Goal: Task Accomplishment & Management: Use online tool/utility

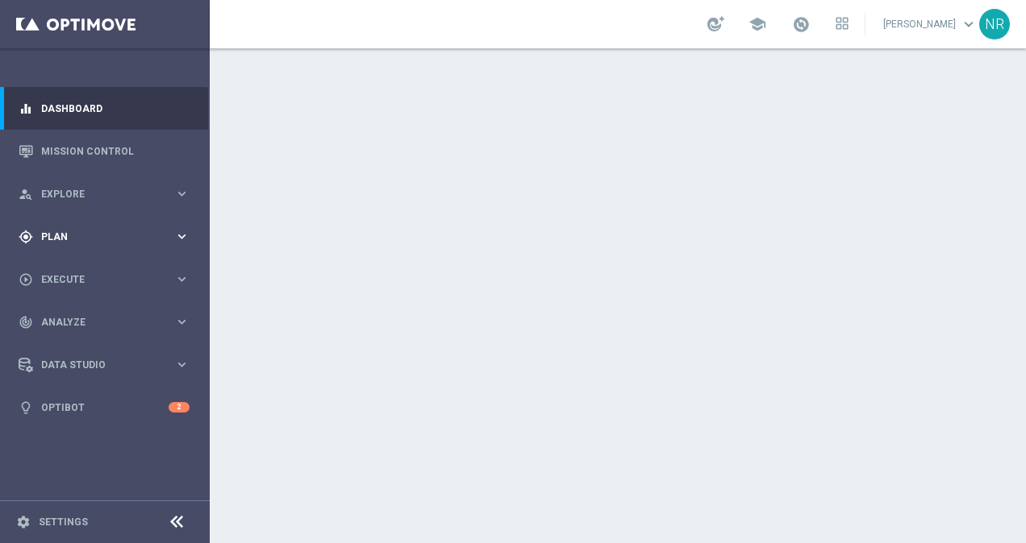
click at [79, 236] on span "Plan" at bounding box center [107, 237] width 133 height 10
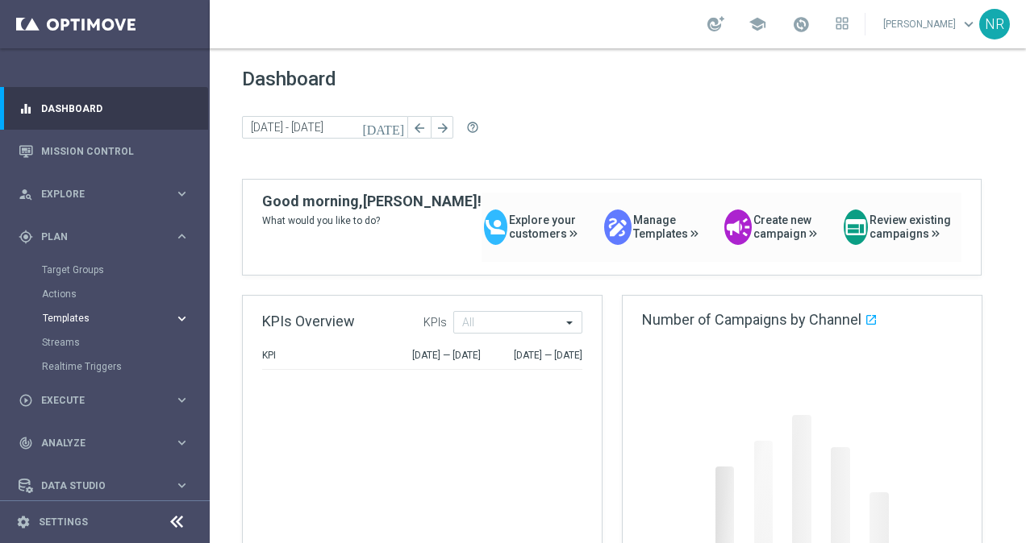
click at [76, 318] on span "Templates" at bounding box center [100, 319] width 115 height 10
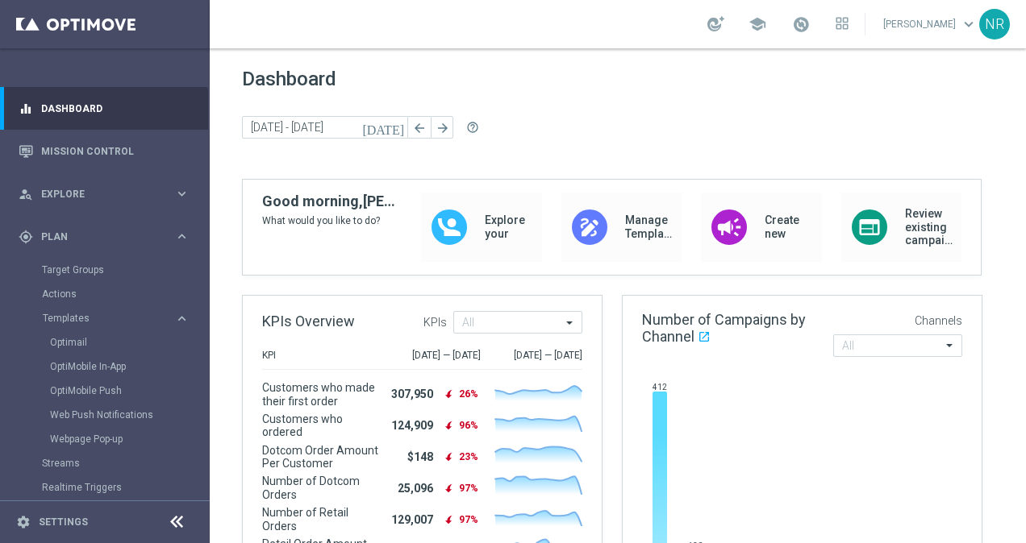
scroll to position [174, 0]
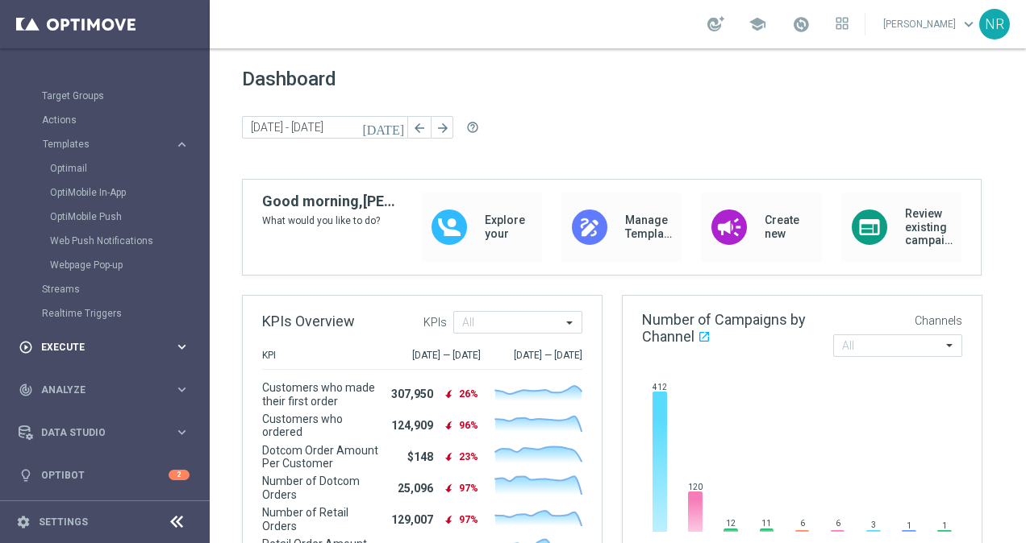
click at [76, 349] on span "Execute" at bounding box center [107, 348] width 133 height 10
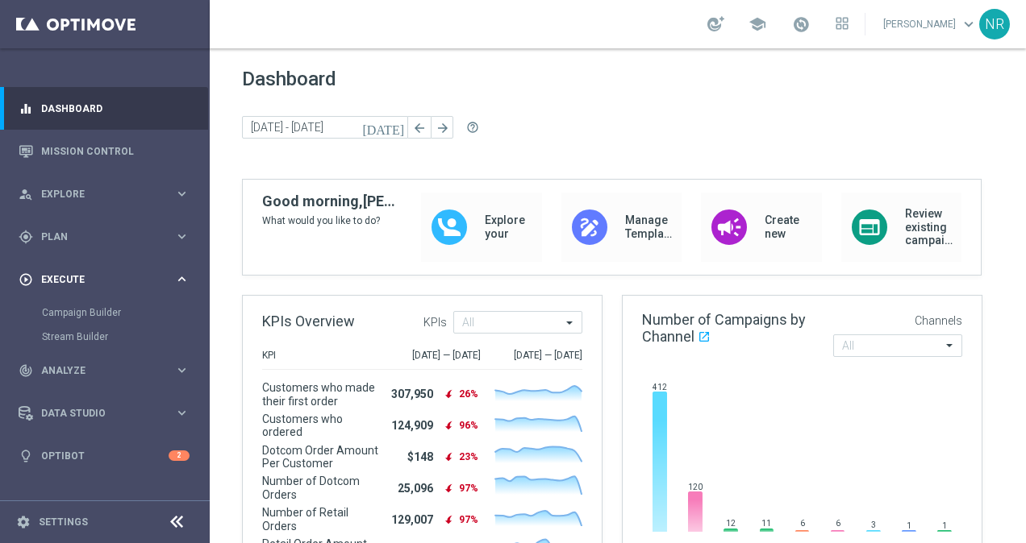
scroll to position [0, 0]
click at [77, 205] on div "person_search Explore keyboard_arrow_right" at bounding box center [104, 194] width 208 height 43
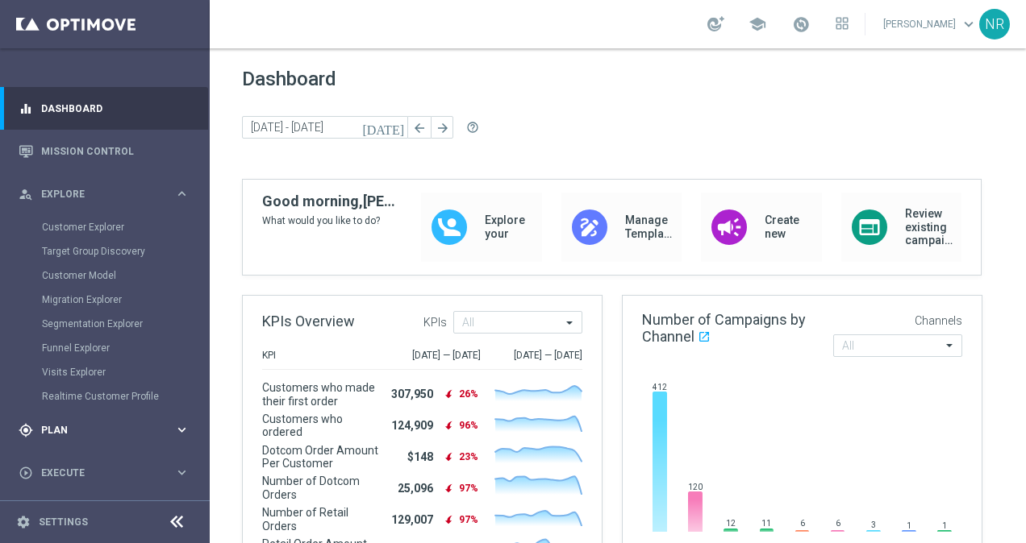
click at [77, 413] on div "gps_fixed Plan keyboard_arrow_right" at bounding box center [104, 430] width 208 height 43
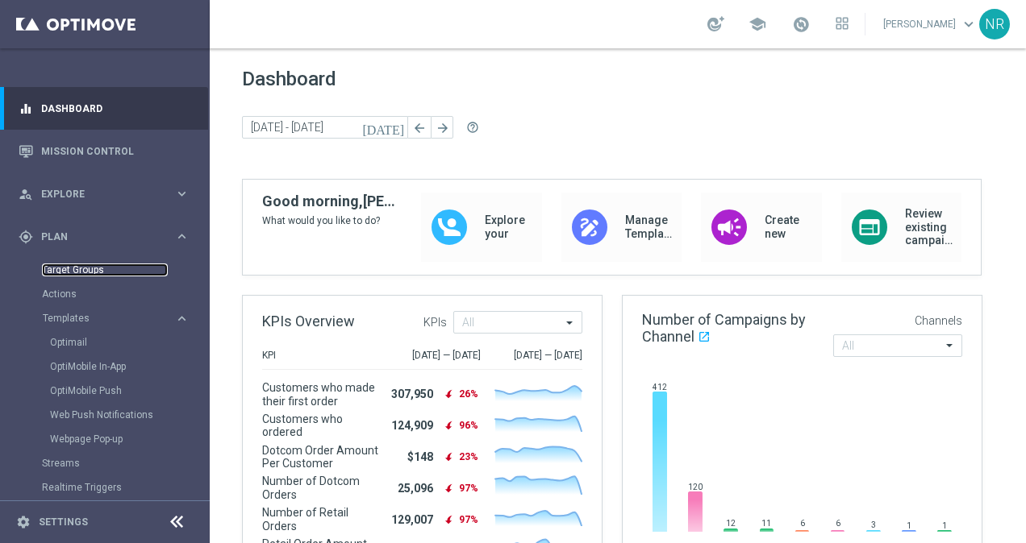
click at [88, 268] on link "Target Groups" at bounding box center [105, 270] width 126 height 13
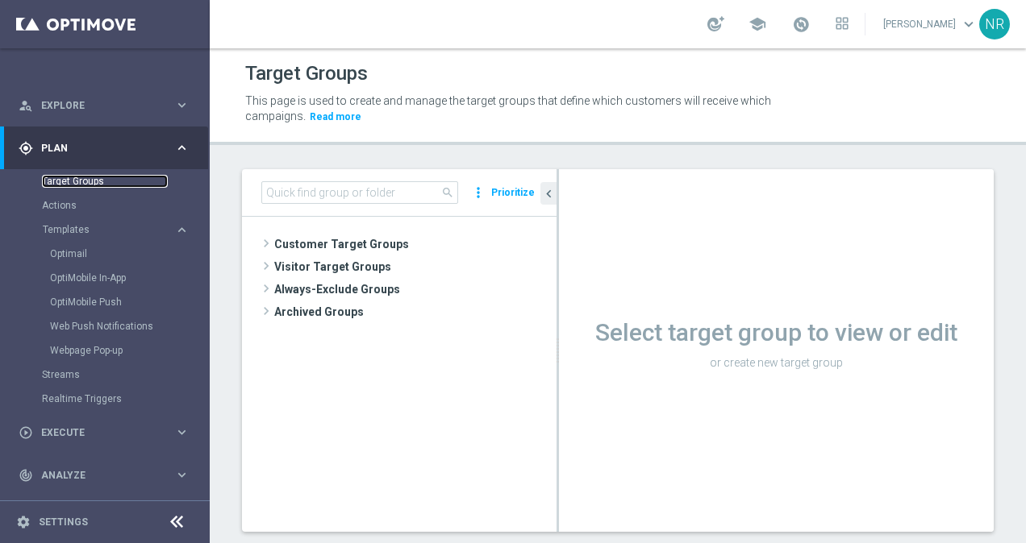
scroll to position [89, 0]
click at [360, 190] on input at bounding box center [359, 192] width 197 height 23
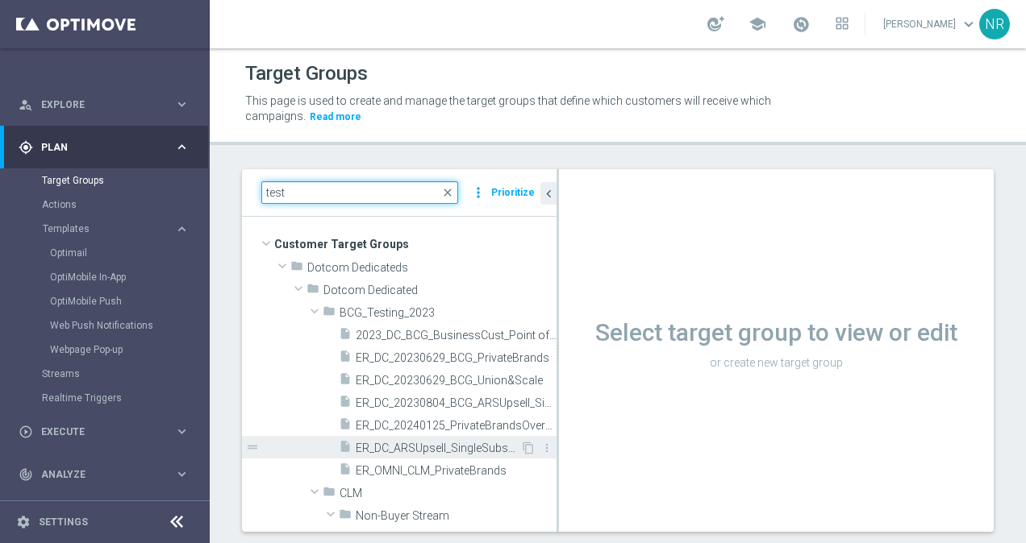
type input "test"
click at [455, 448] on span "ER_DC_ARSUpsell_SingleSubscription" at bounding box center [438, 449] width 164 height 14
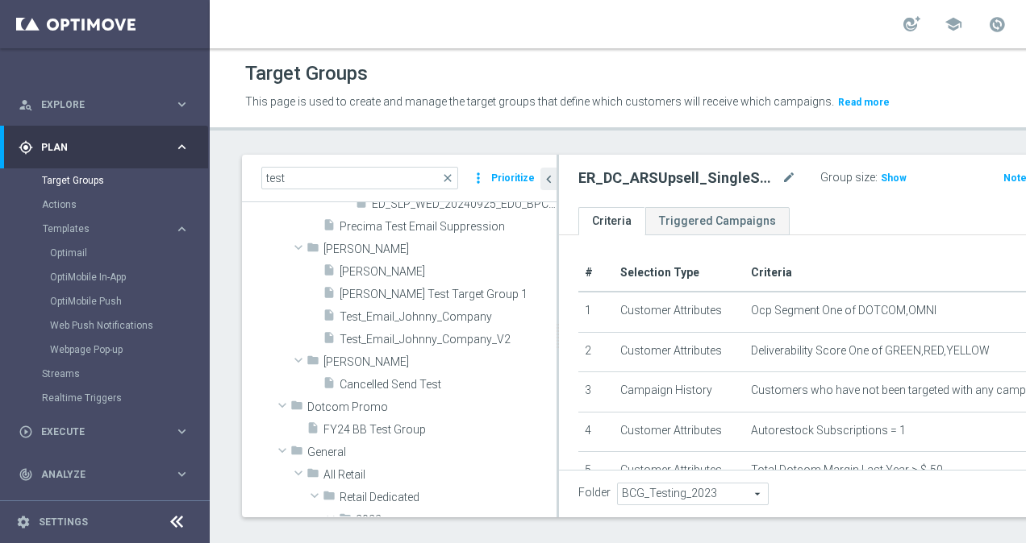
scroll to position [930, 0]
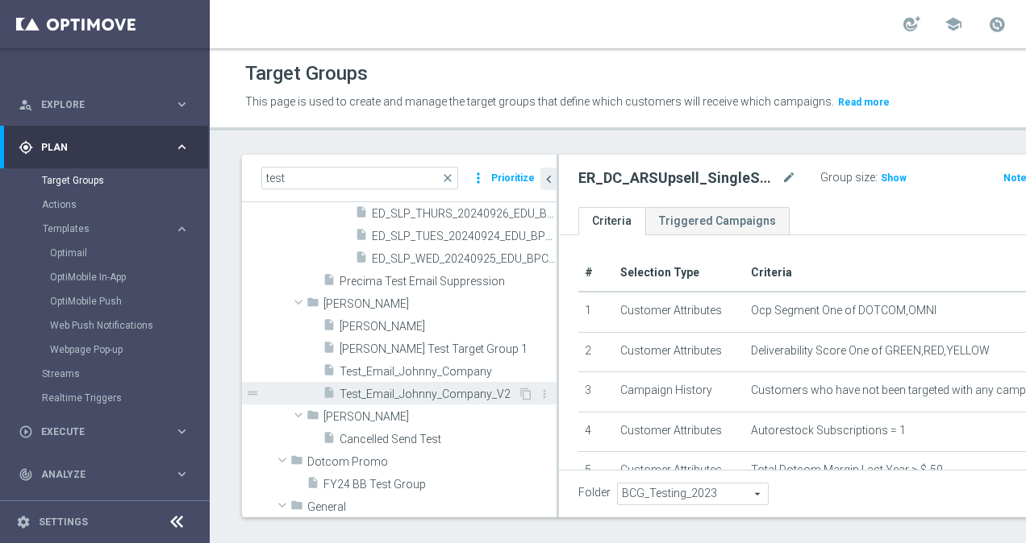
click at [410, 402] on span "Test_Email_Johnny_Company_V2" at bounding box center [428, 395] width 178 height 14
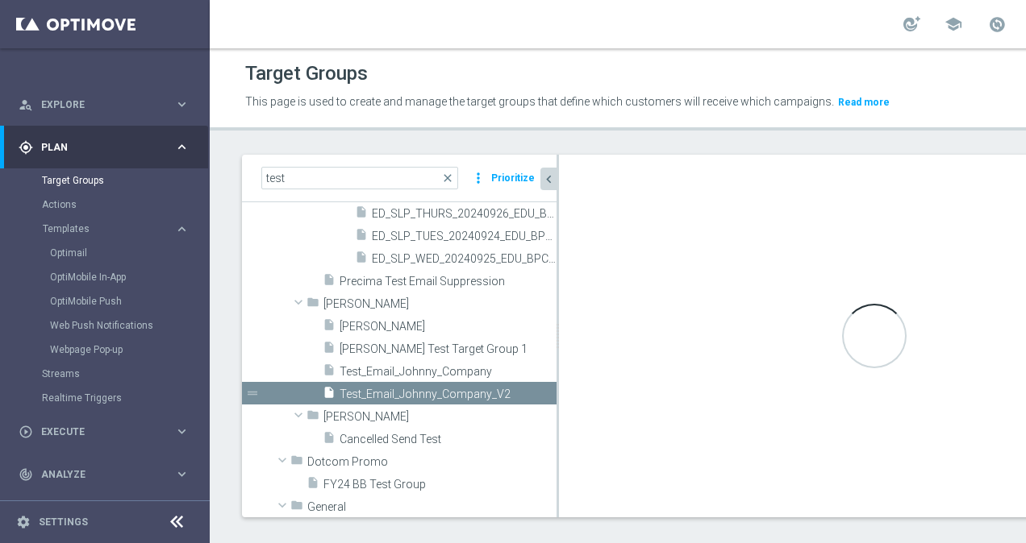
click at [551, 187] on icon "chevron_left" at bounding box center [548, 179] width 15 height 15
type input "[PERSON_NAME]"
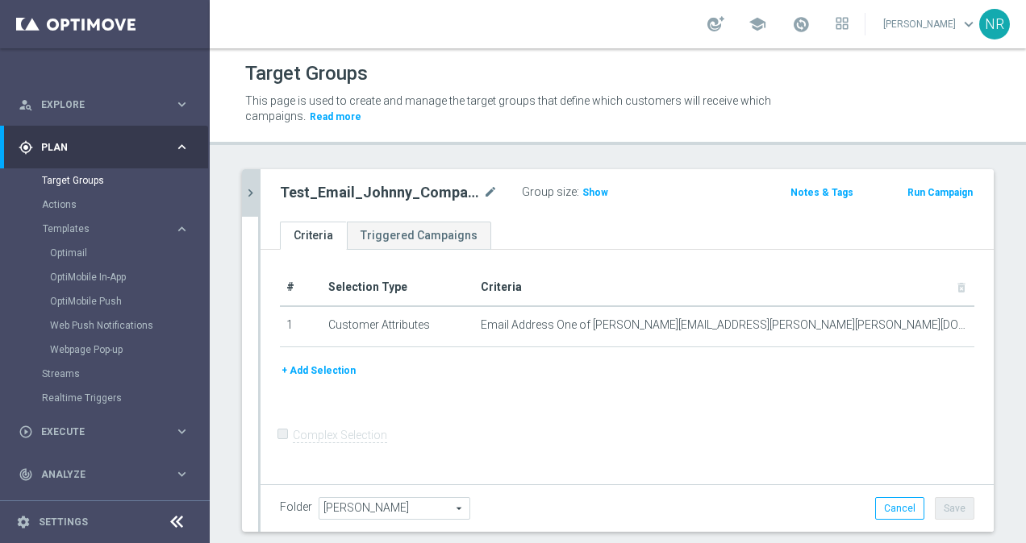
click at [326, 367] on button "+ Add Selection" at bounding box center [318, 371] width 77 height 18
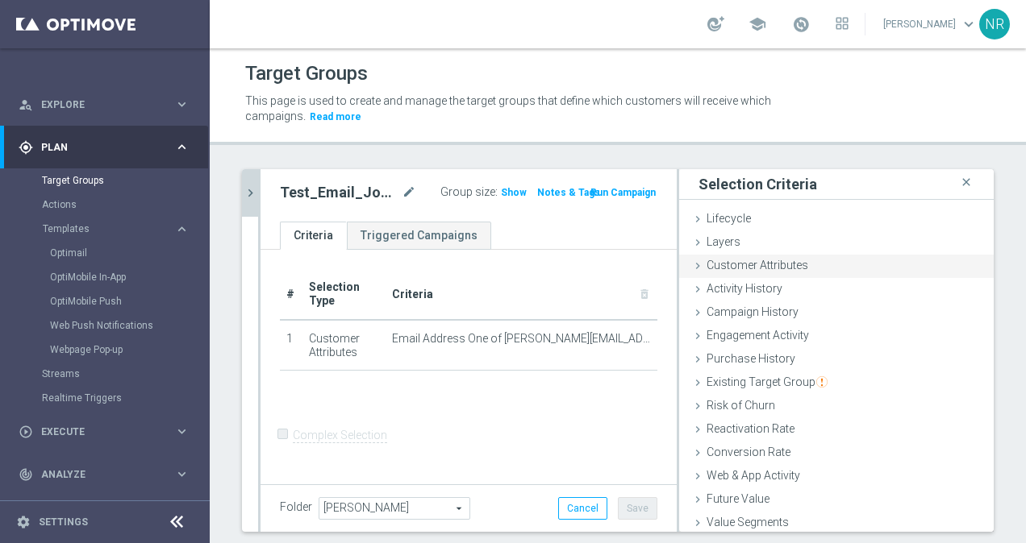
click at [757, 265] on span "Customer Attributes" at bounding box center [757, 265] width 102 height 13
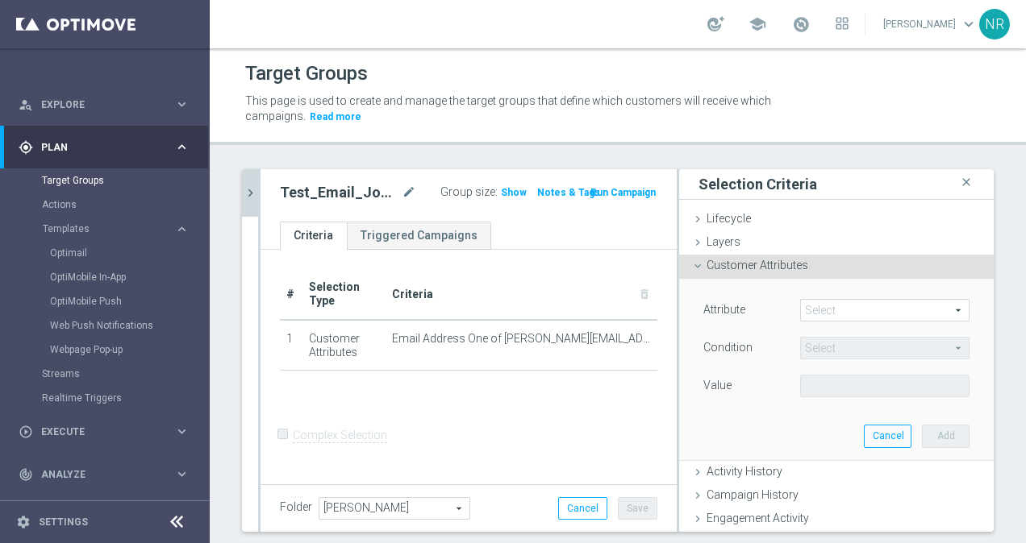
click at [851, 318] on span at bounding box center [885, 310] width 168 height 21
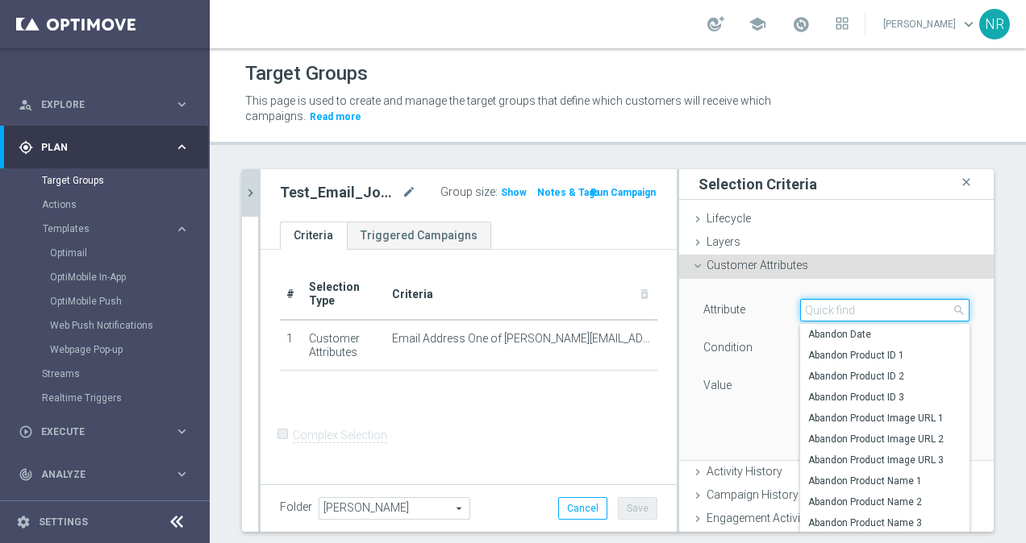
click at [851, 318] on input "search" at bounding box center [884, 310] width 169 height 23
type input "main"
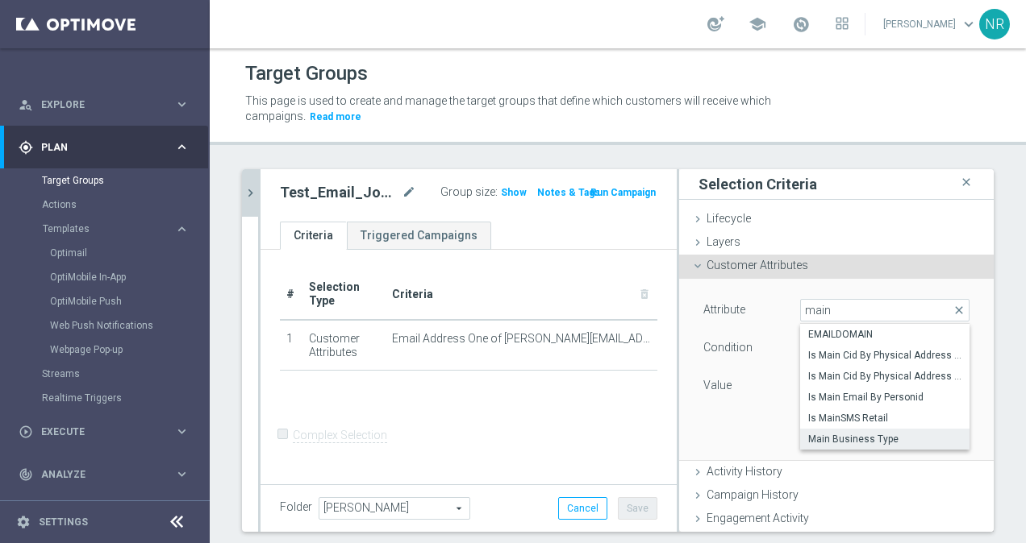
click at [815, 437] on span "Main Business Type" at bounding box center [884, 439] width 153 height 13
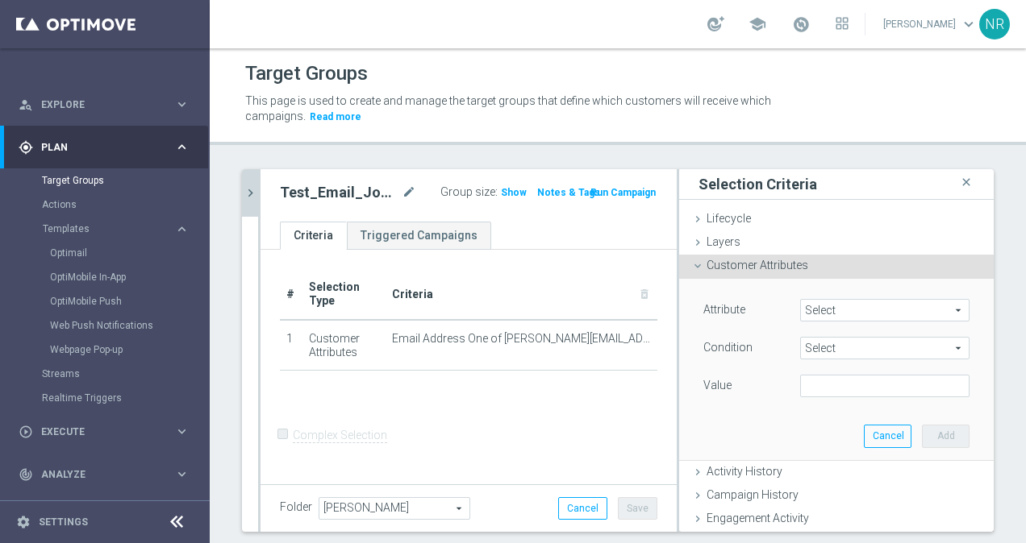
type input "Main Business Type"
click at [813, 334] on div "Attribute Main Business Type Main Business Type arrow_drop_down search Conditio…" at bounding box center [836, 350] width 266 height 102
click at [810, 339] on span "Equals" at bounding box center [885, 348] width 168 height 21
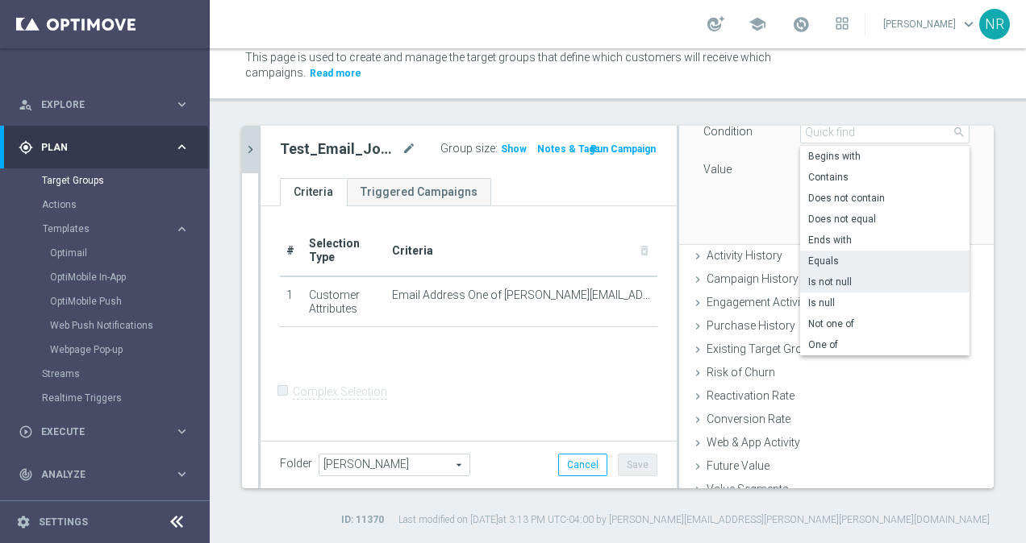
scroll to position [176, 0]
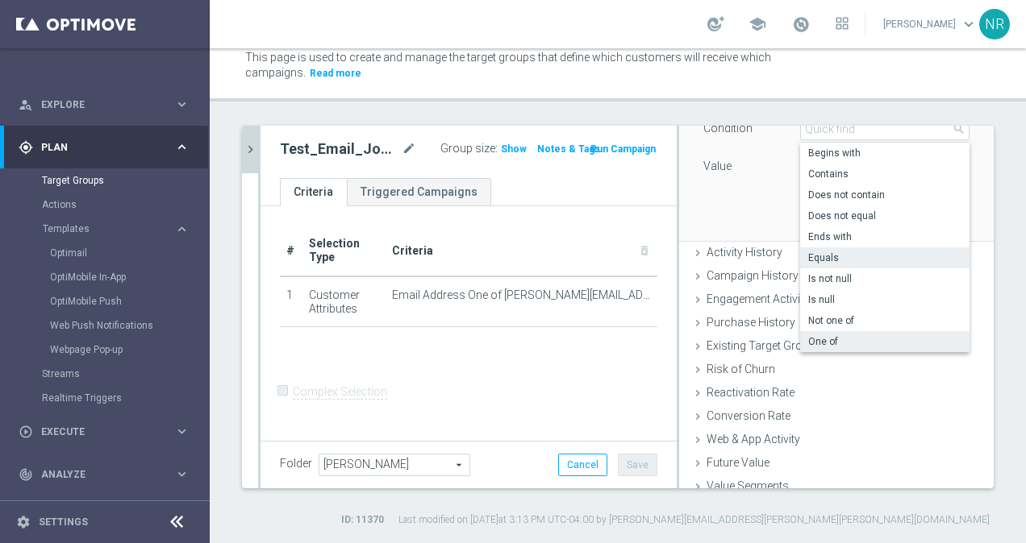
click at [828, 331] on label "One of" at bounding box center [884, 341] width 169 height 21
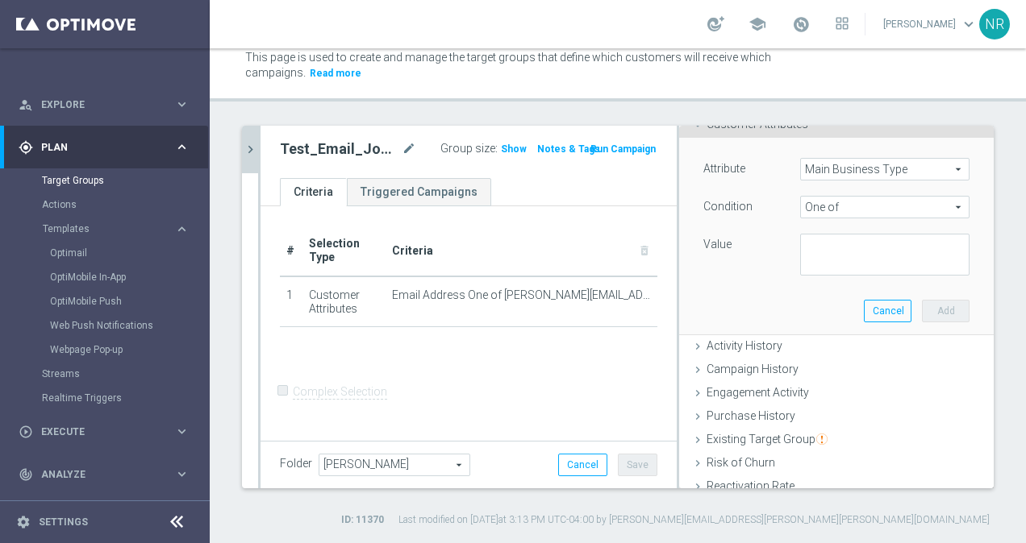
scroll to position [97, 0]
click at [850, 208] on span "One of" at bounding box center [885, 208] width 168 height 21
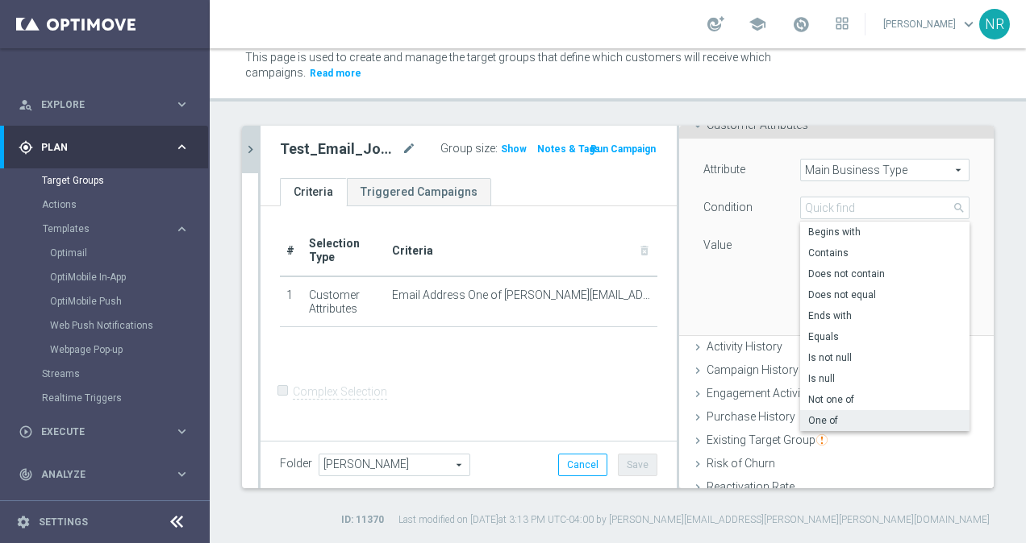
click at [835, 414] on span "One of" at bounding box center [884, 420] width 153 height 13
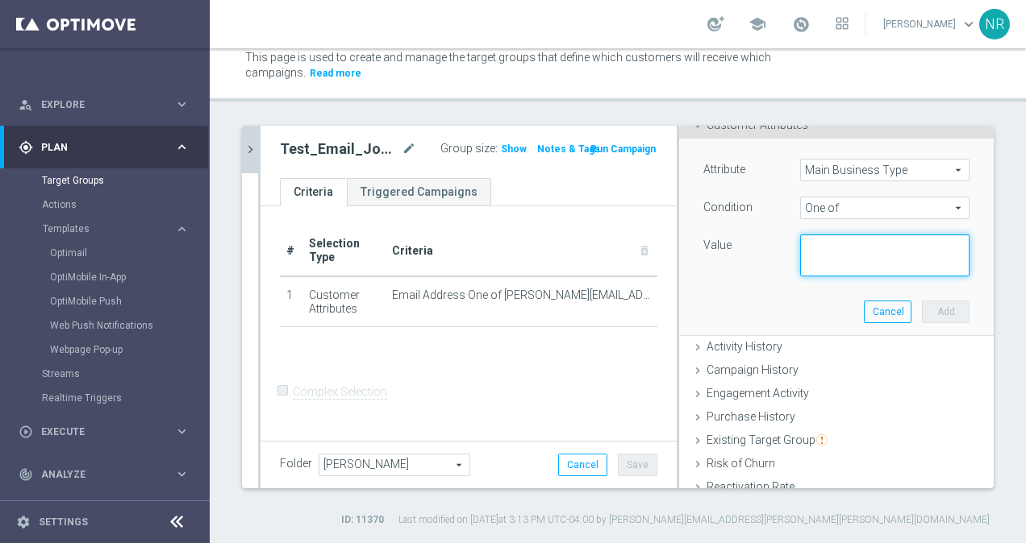
click at [852, 258] on textarea at bounding box center [884, 256] width 169 height 42
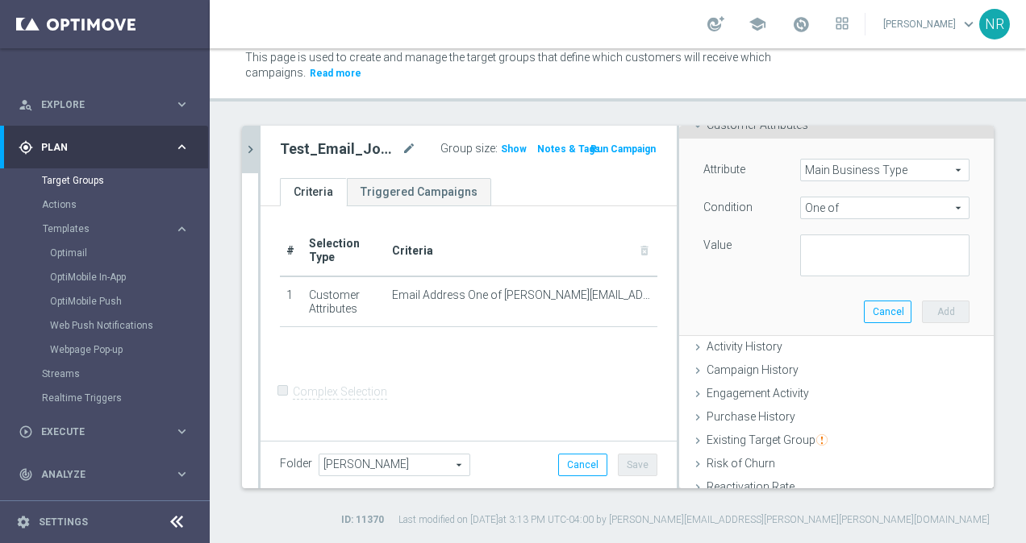
click at [858, 204] on span "One of" at bounding box center [885, 208] width 168 height 21
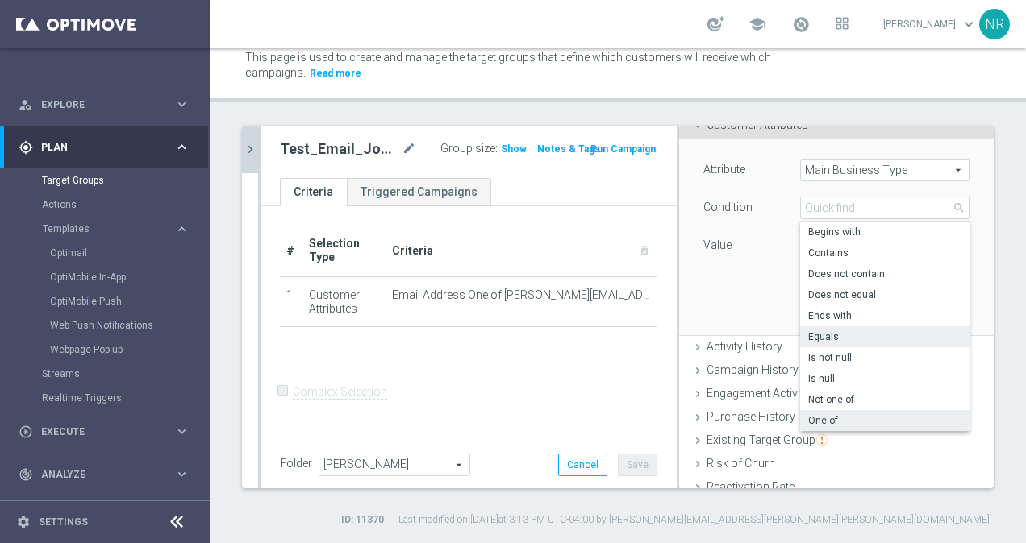
click at [839, 335] on span "Equals" at bounding box center [884, 337] width 153 height 13
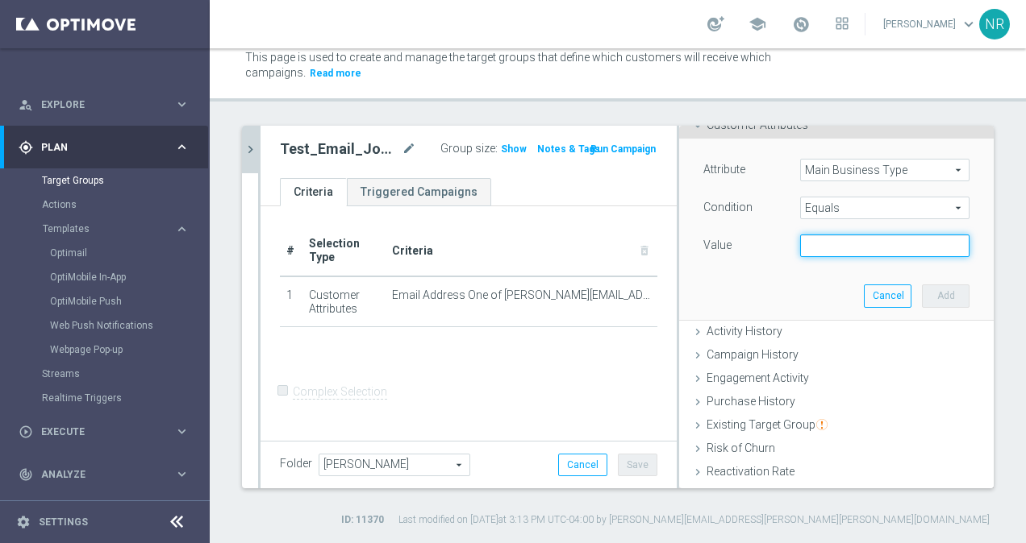
click at [847, 248] on input "text" at bounding box center [884, 246] width 169 height 23
click at [856, 213] on span "Equals" at bounding box center [885, 208] width 168 height 21
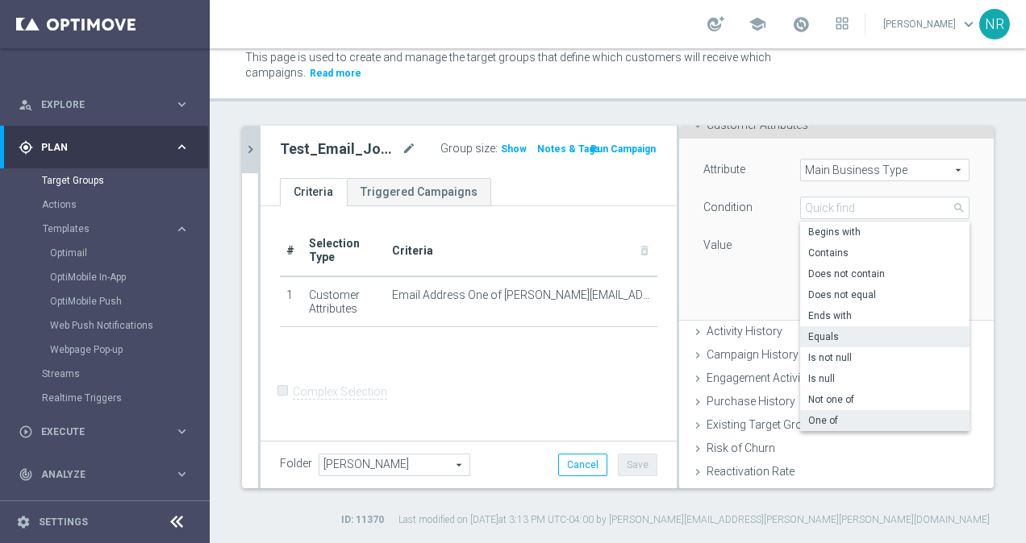
click at [826, 419] on span "One of" at bounding box center [884, 420] width 153 height 13
type input "One of"
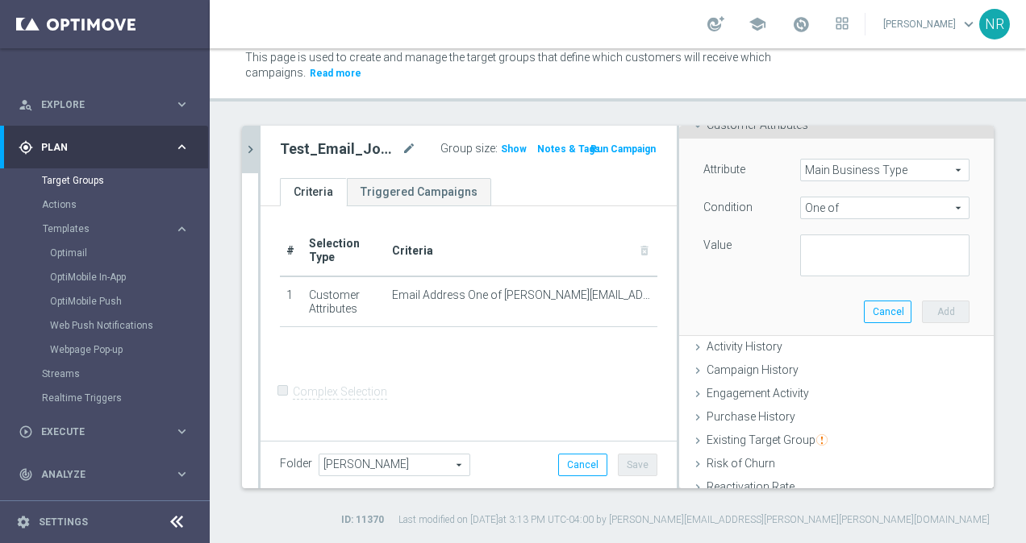
click at [719, 245] on div "Value" at bounding box center [739, 248] width 97 height 26
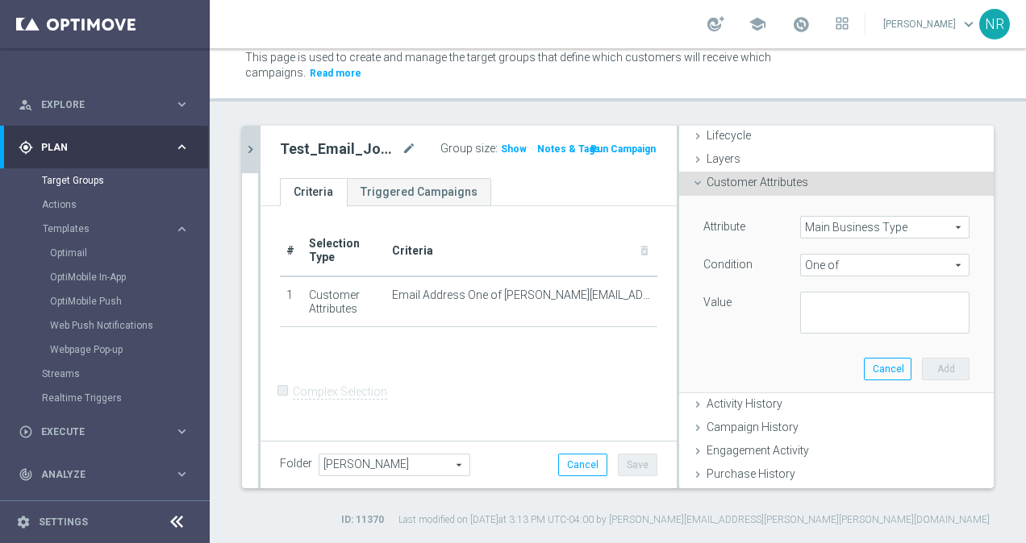
scroll to position [23, 0]
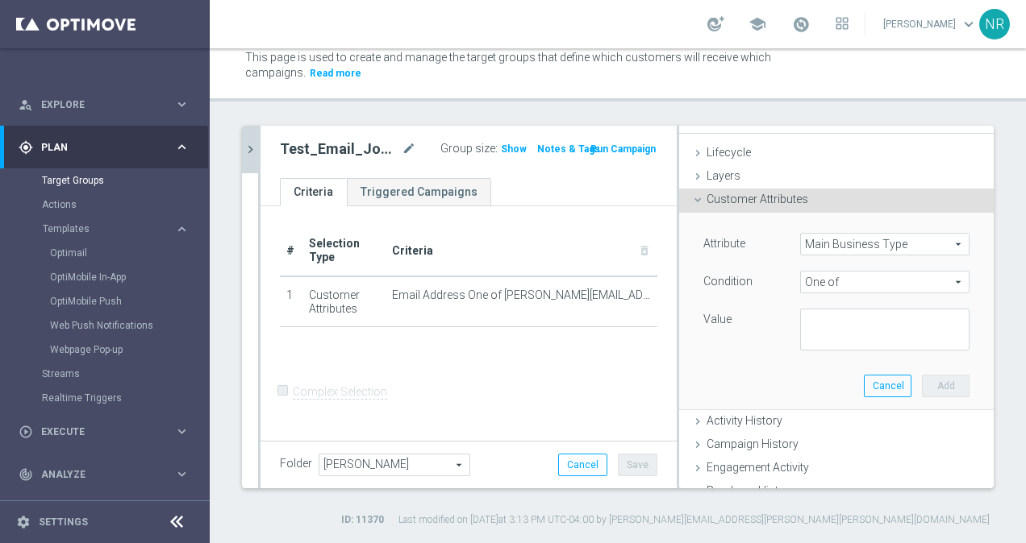
click at [837, 292] on span "One of" at bounding box center [885, 282] width 168 height 21
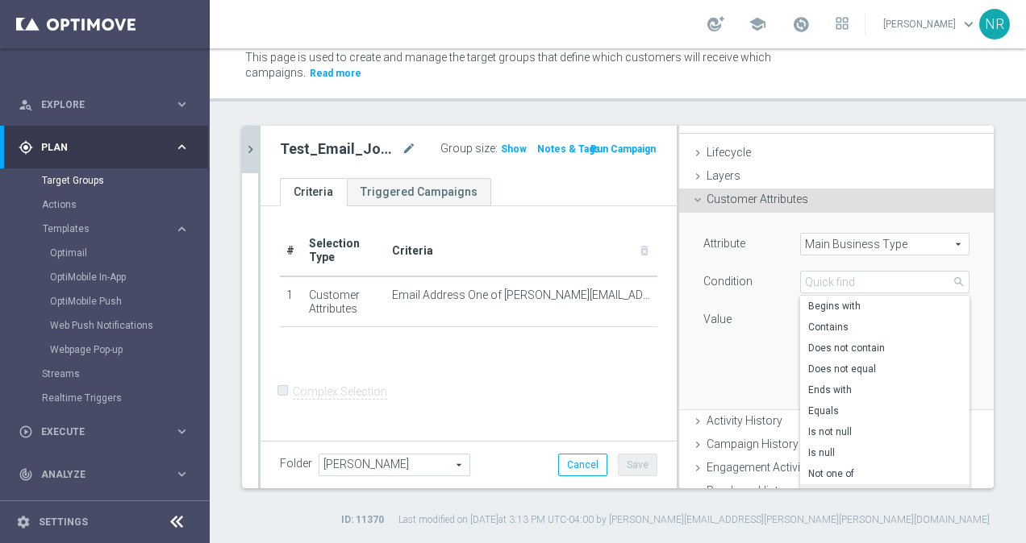
click at [731, 330] on div "Value" at bounding box center [739, 322] width 97 height 26
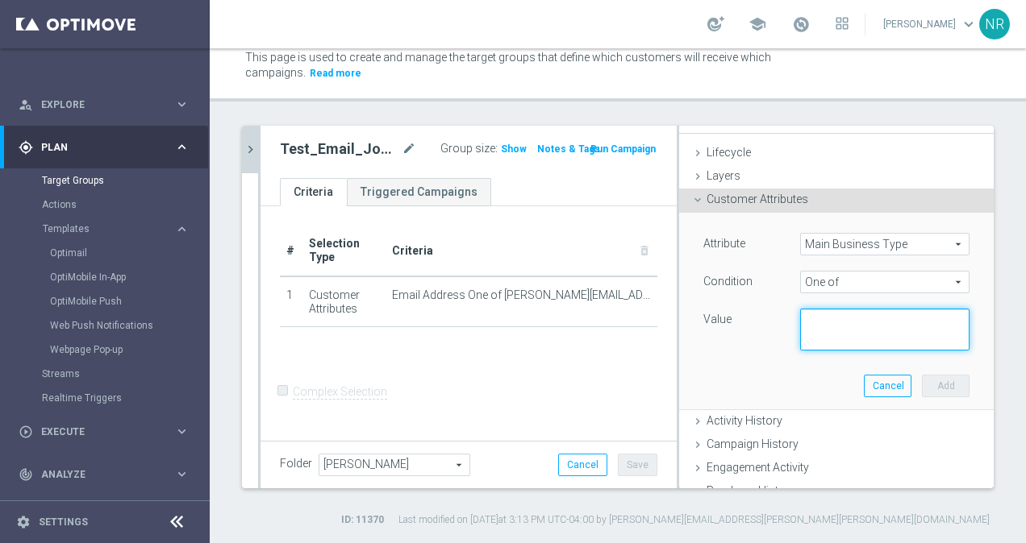
click at [831, 337] on textarea at bounding box center [884, 330] width 169 height 42
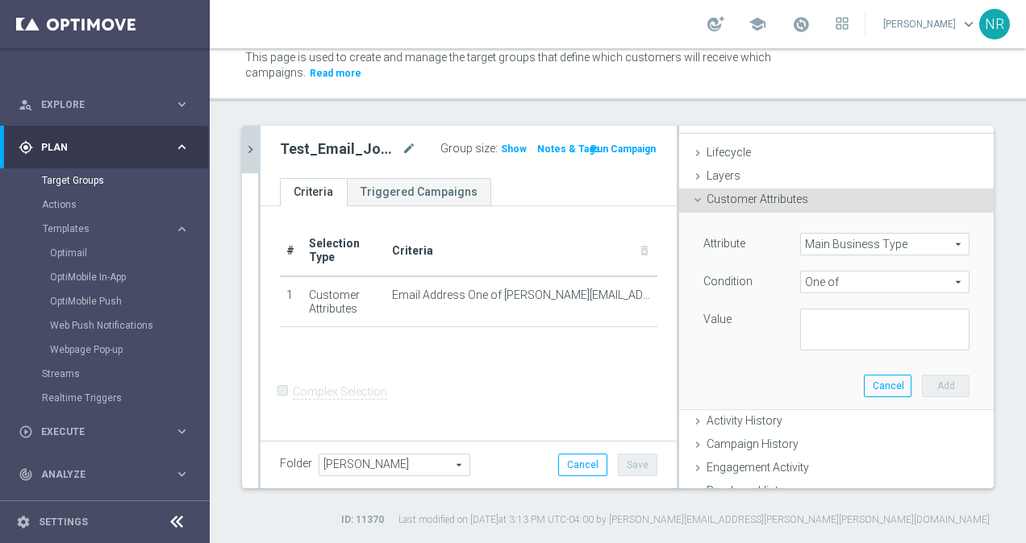
click at [863, 277] on span "One of" at bounding box center [885, 282] width 168 height 21
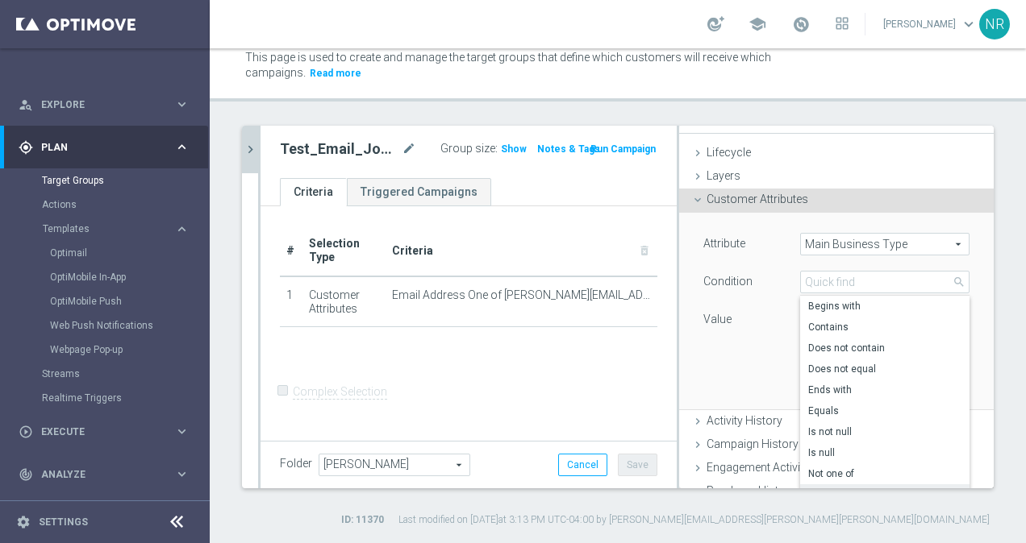
click at [731, 329] on div "Value" at bounding box center [739, 322] width 97 height 26
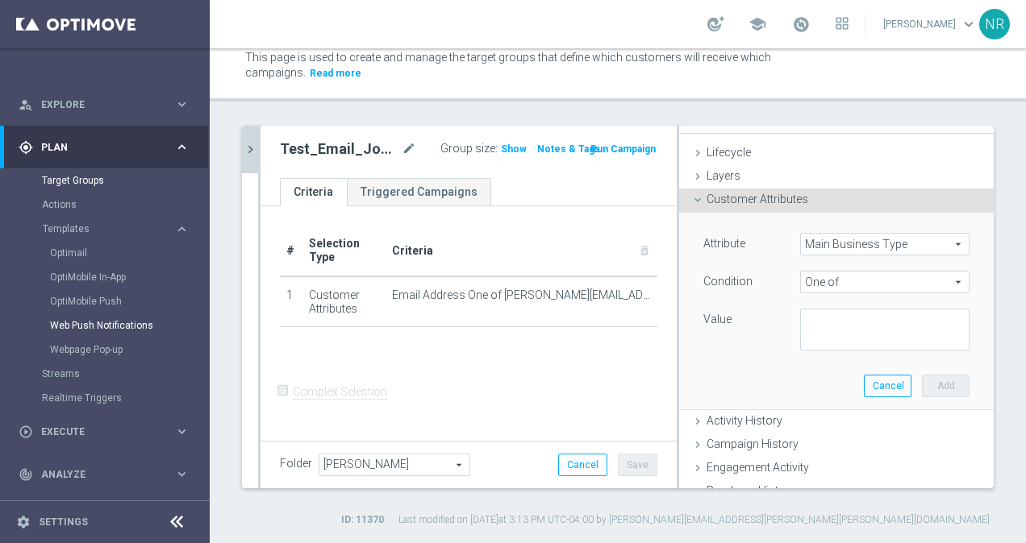
scroll to position [174, 0]
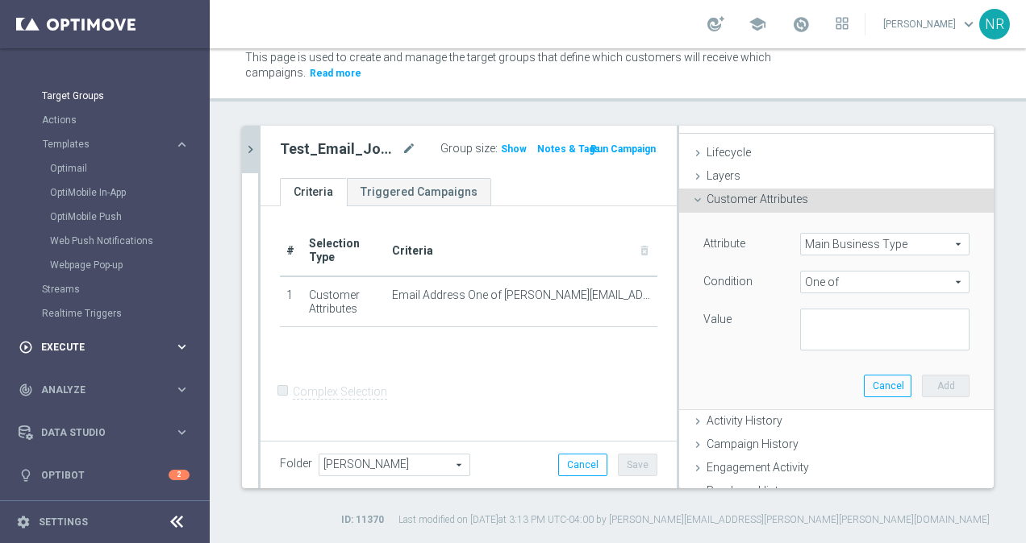
click at [69, 352] on div "play_circle_outline Execute" at bounding box center [97, 347] width 156 height 15
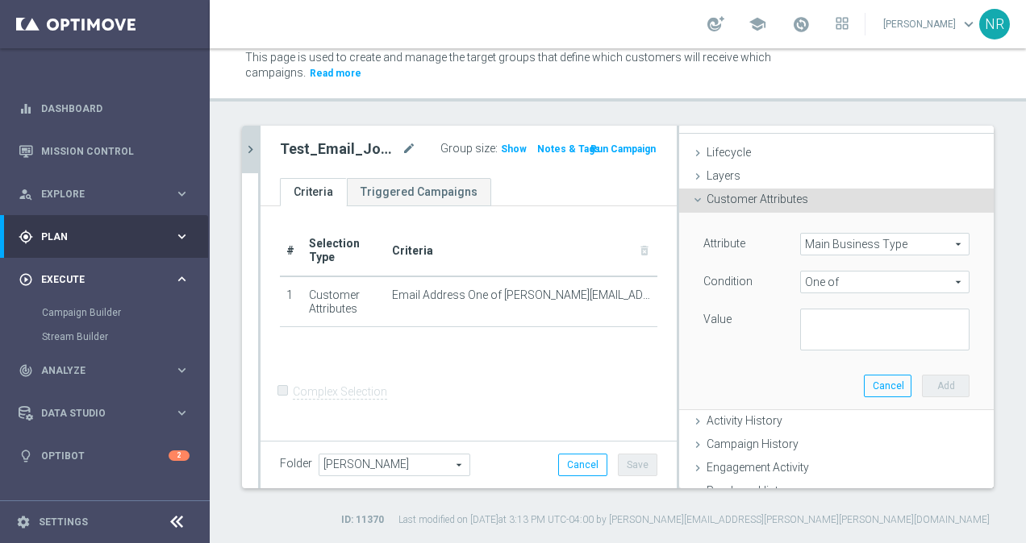
scroll to position [0, 0]
click at [56, 169] on link "Mission Control" at bounding box center [115, 151] width 148 height 43
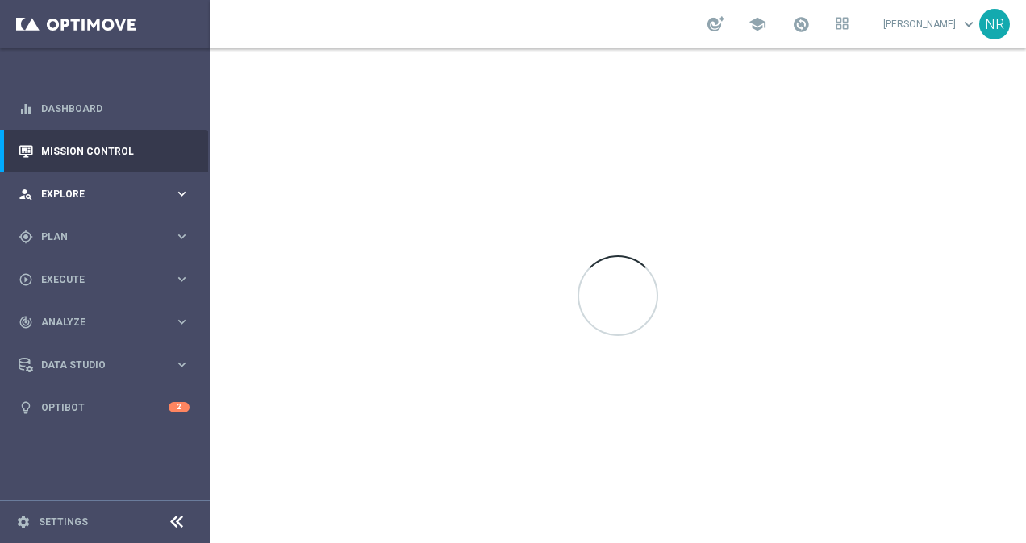
click at [56, 202] on div "person_search Explore keyboard_arrow_right" at bounding box center [104, 194] width 208 height 43
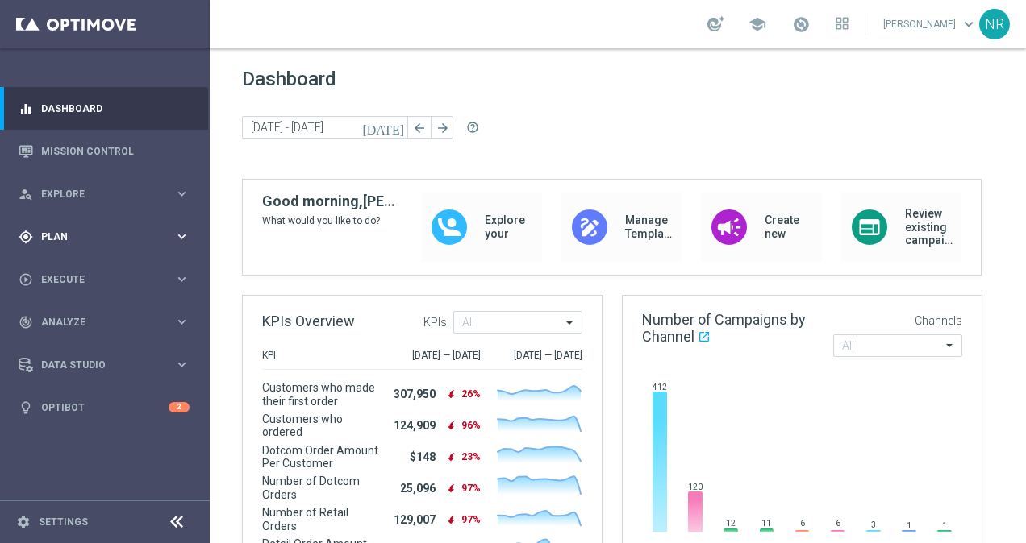
click at [78, 237] on span "Plan" at bounding box center [107, 237] width 133 height 10
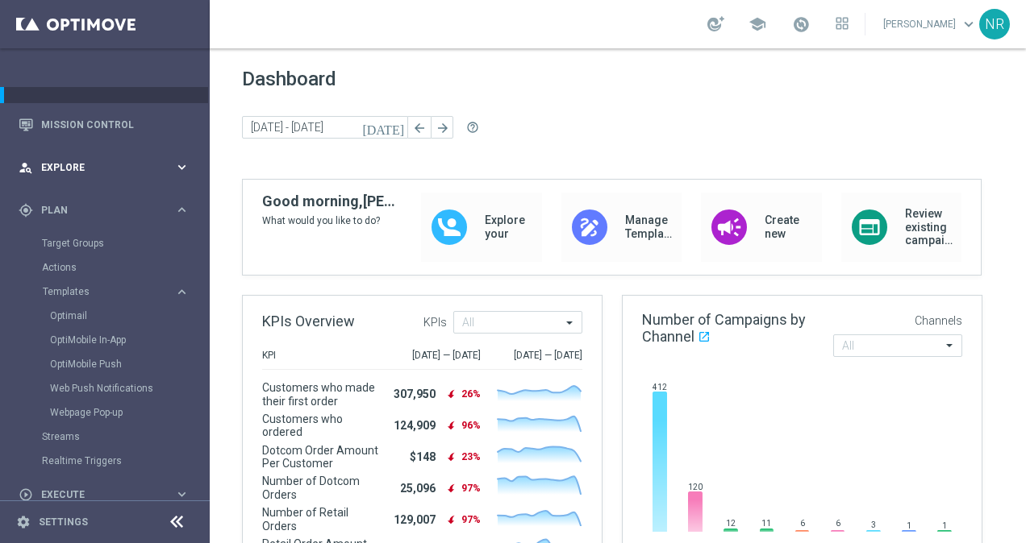
scroll to position [24, 0]
click at [95, 173] on span "Explore" at bounding box center [107, 170] width 133 height 10
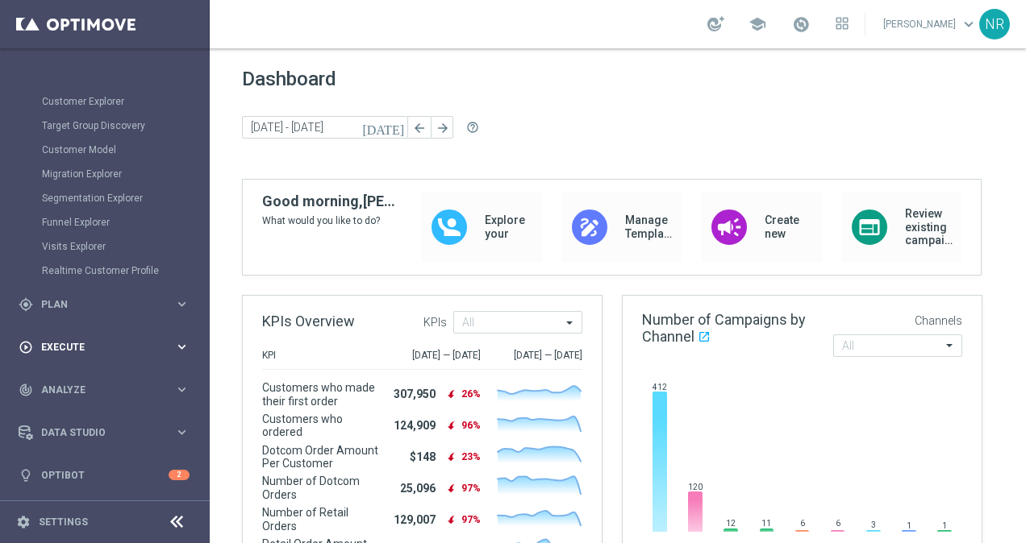
click at [89, 349] on span "Execute" at bounding box center [107, 348] width 133 height 10
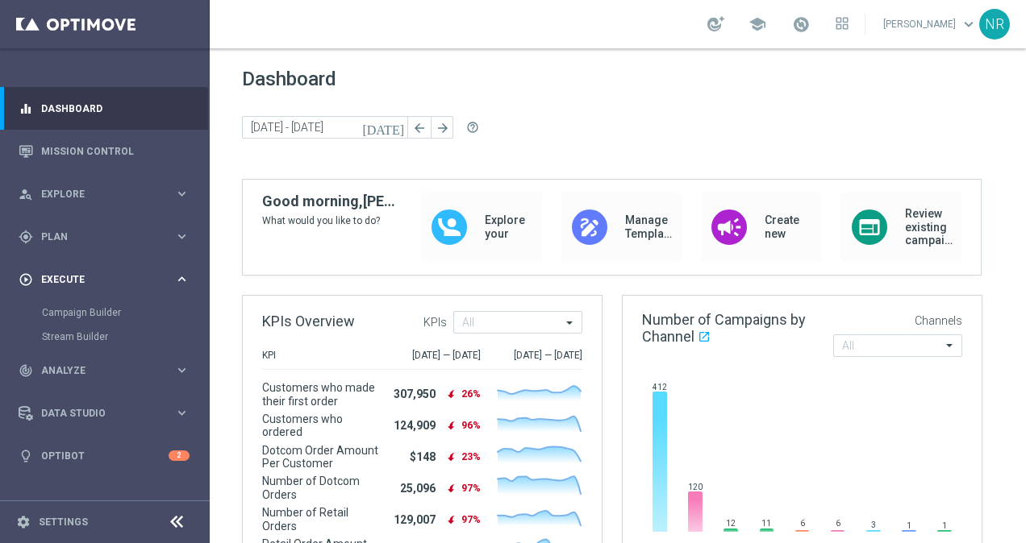
scroll to position [0, 0]
click at [81, 364] on div "track_changes Analyze" at bounding box center [97, 371] width 156 height 15
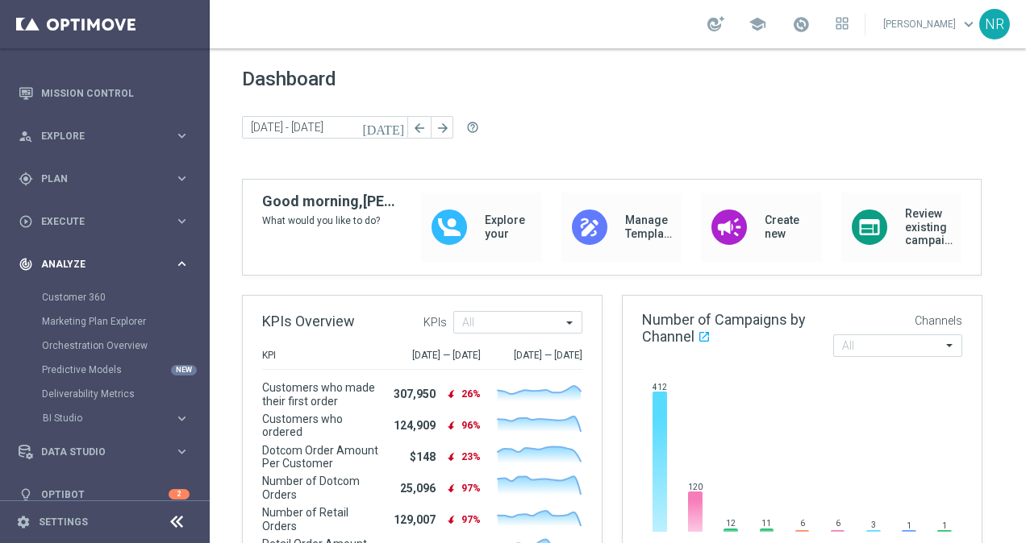
scroll to position [77, 0]
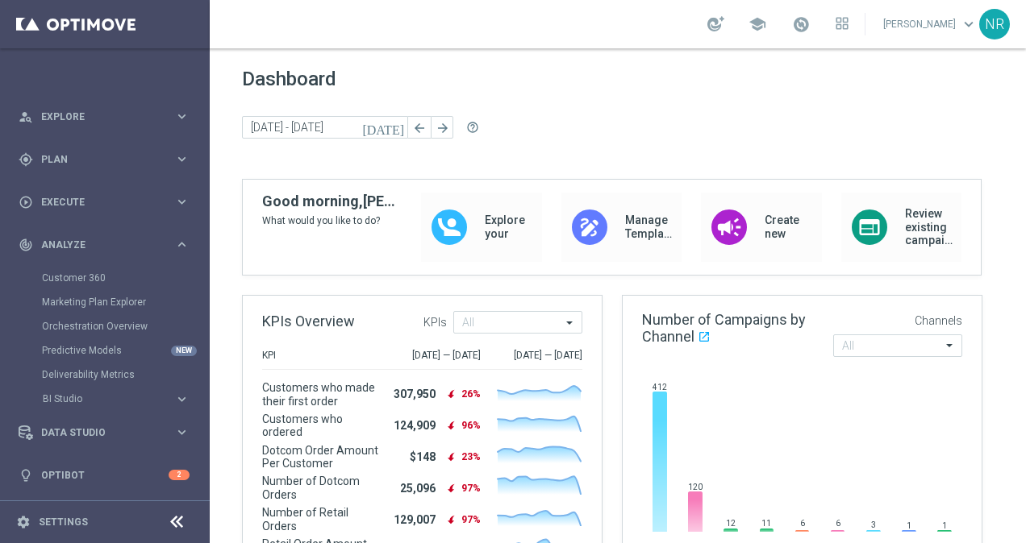
click at [62, 410] on accordion "BI Studio keyboard_arrow_right Campaigns Deliverability Emails Baseline Matchba…" at bounding box center [125, 399] width 166 height 24
click at [92, 436] on span "Data Studio" at bounding box center [107, 433] width 133 height 10
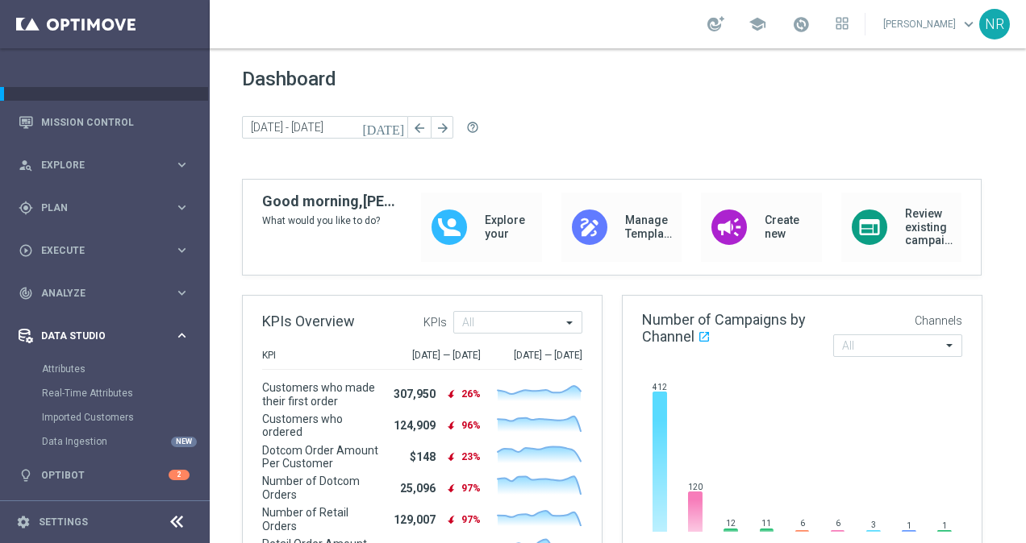
scroll to position [29, 0]
click at [74, 374] on link "Attributes" at bounding box center [105, 369] width 126 height 13
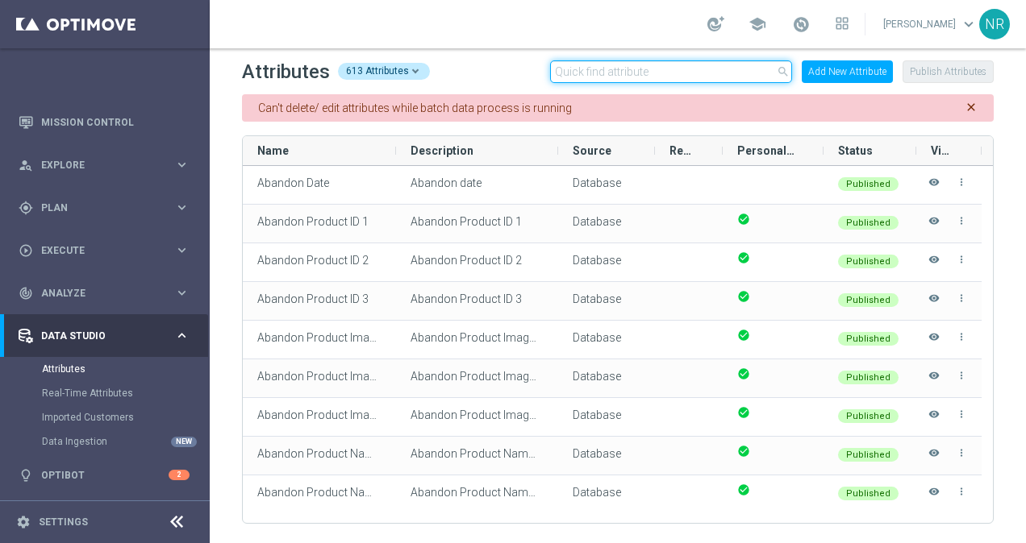
click at [627, 70] on input "text" at bounding box center [671, 71] width 242 height 23
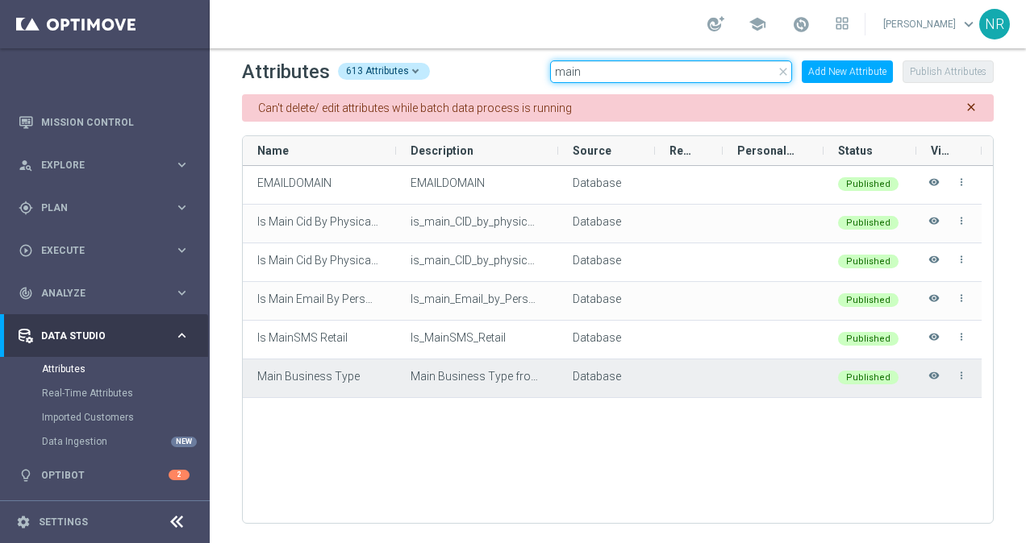
type input "main"
click at [930, 373] on icon "visibility" at bounding box center [933, 383] width 11 height 27
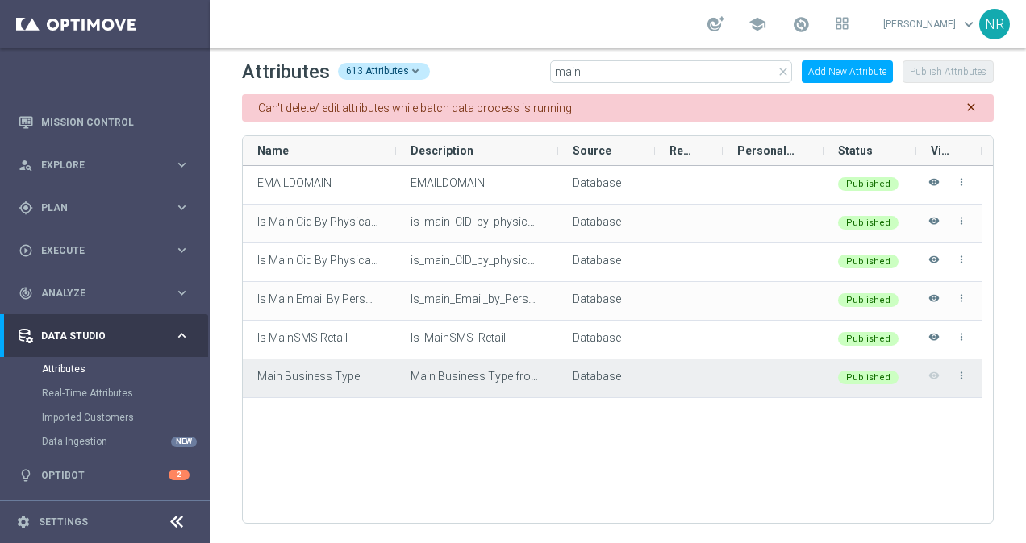
click at [930, 373] on div "more_vert visibility" at bounding box center [948, 378] width 36 height 36
click at [934, 373] on icon "visibility_off" at bounding box center [933, 383] width 11 height 27
click at [963, 376] on icon "more_vert" at bounding box center [960, 375] width 11 height 11
click at [336, 361] on div "Main Business Type" at bounding box center [319, 379] width 153 height 38
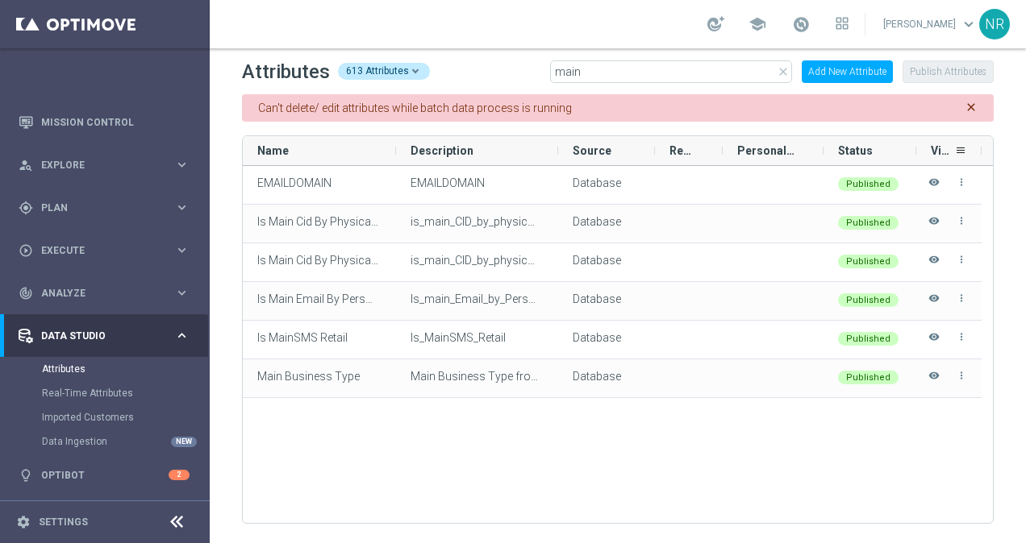
click at [978, 145] on div at bounding box center [981, 150] width 6 height 29
drag, startPoint x: 914, startPoint y: 150, endPoint x: 860, endPoint y: 141, distance: 53.9
click at [860, 141] on div "Status" at bounding box center [869, 150] width 93 height 29
drag, startPoint x: 978, startPoint y: 150, endPoint x: 966, endPoint y: 151, distance: 12.1
click at [977, 151] on div at bounding box center [980, 150] width 6 height 29
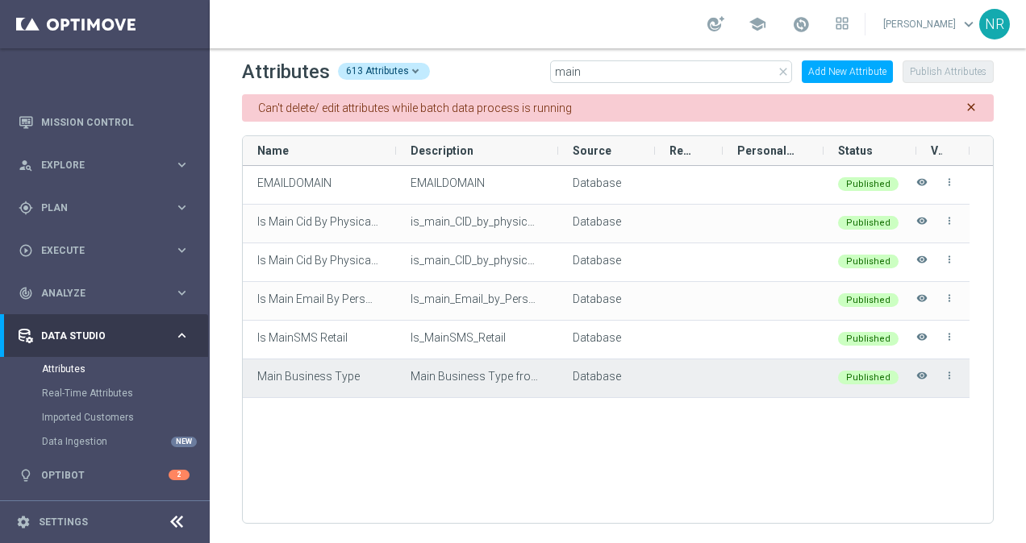
click at [297, 385] on div "Main Business Type" at bounding box center [319, 379] width 153 height 38
click at [300, 381] on span "Main Business Type" at bounding box center [308, 376] width 102 height 13
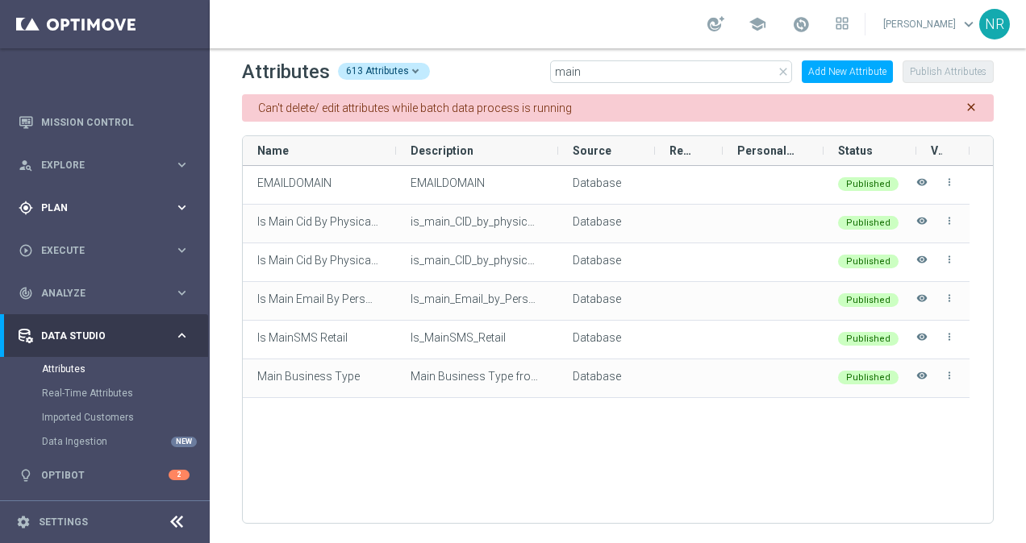
click at [137, 197] on div "gps_fixed Plan keyboard_arrow_right" at bounding box center [104, 207] width 208 height 43
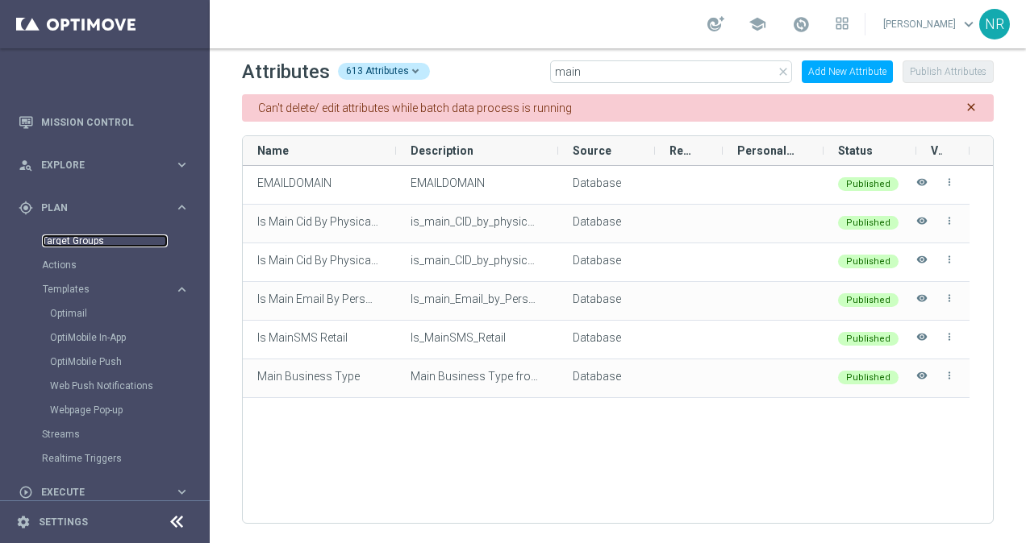
click at [90, 241] on link "Target Groups" at bounding box center [105, 241] width 126 height 13
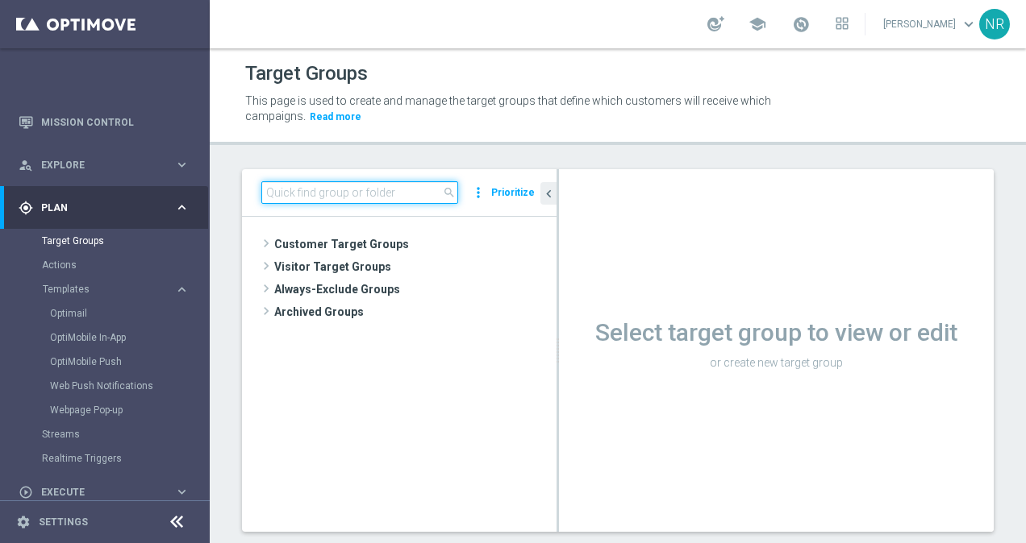
click at [351, 194] on input at bounding box center [359, 192] width 197 height 23
type input "m"
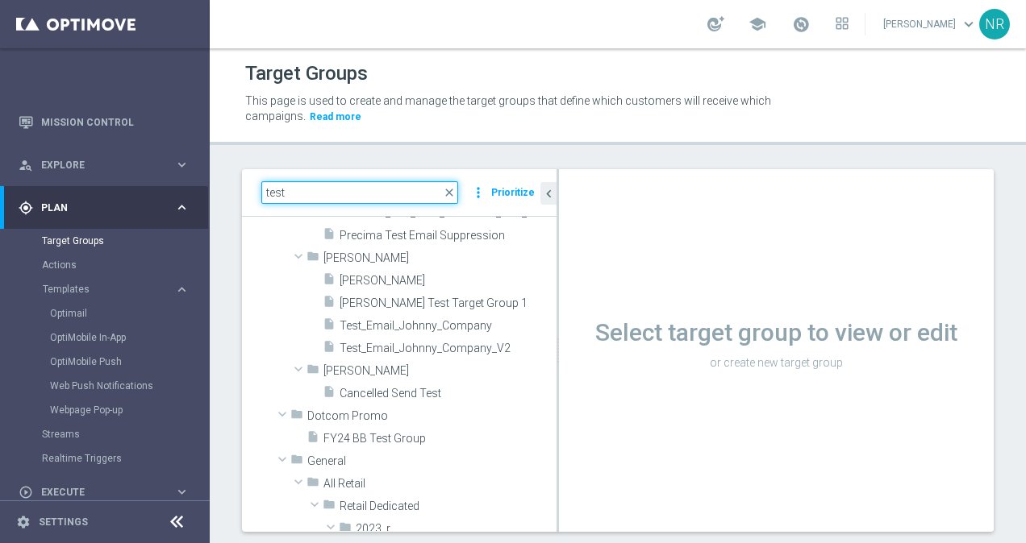
scroll to position [991, 0]
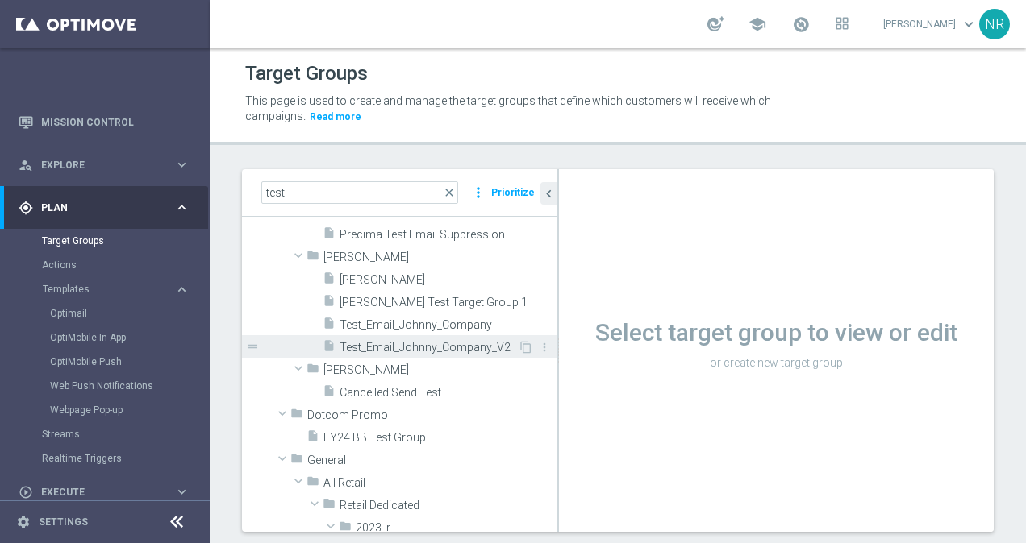
click at [373, 335] on div "insert_drive_file Test_Email_Johnny_Company_V2" at bounding box center [420, 346] width 195 height 23
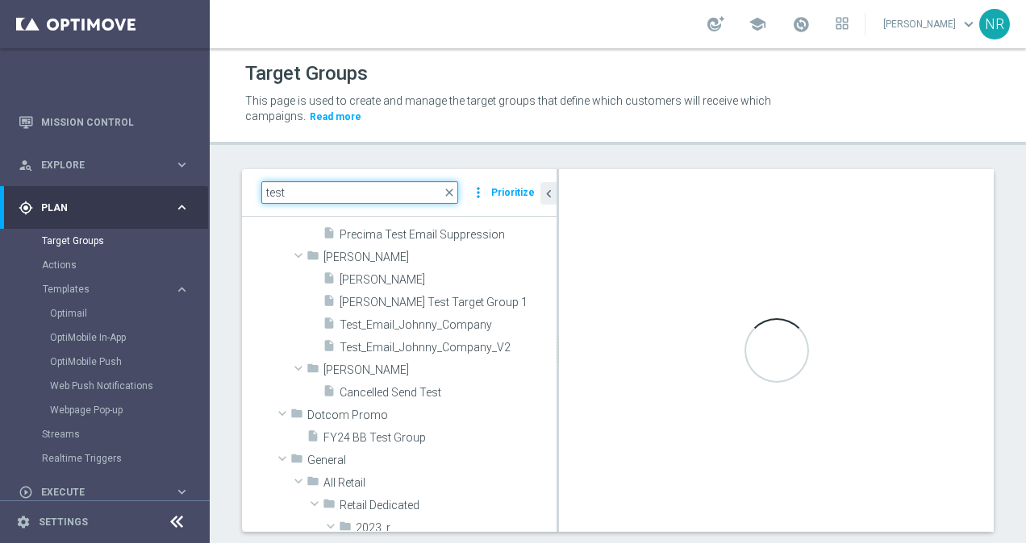
drag, startPoint x: 353, startPoint y: 195, endPoint x: 207, endPoint y: 165, distance: 149.0
click at [207, 165] on main "equalizer Dashboard Mission Control" at bounding box center [513, 271] width 1026 height 543
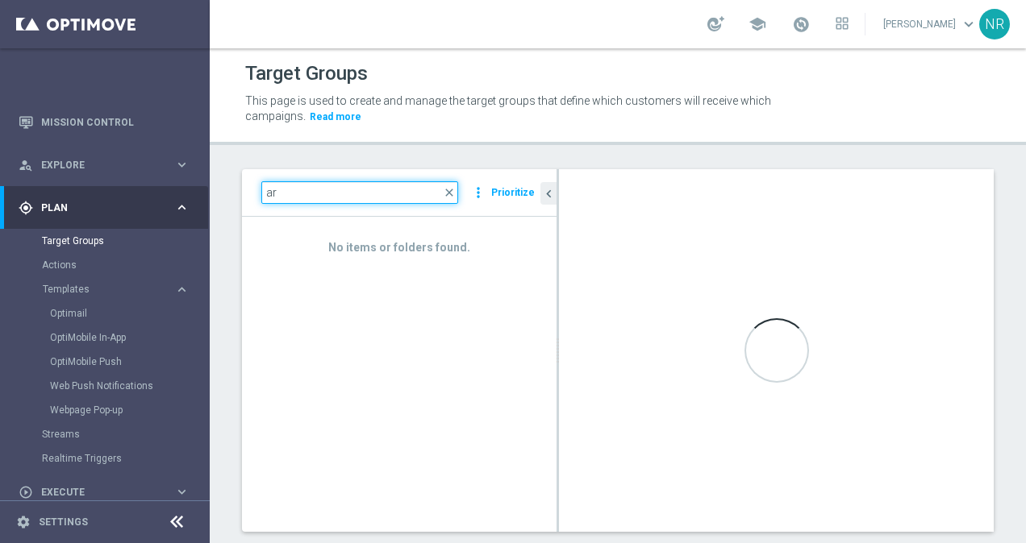
type input "a"
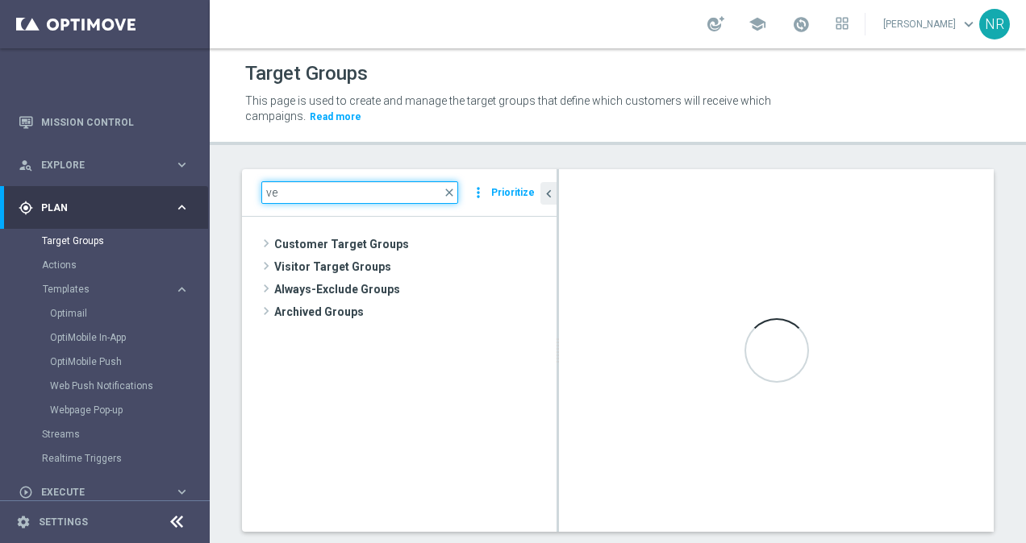
scroll to position [0, 0]
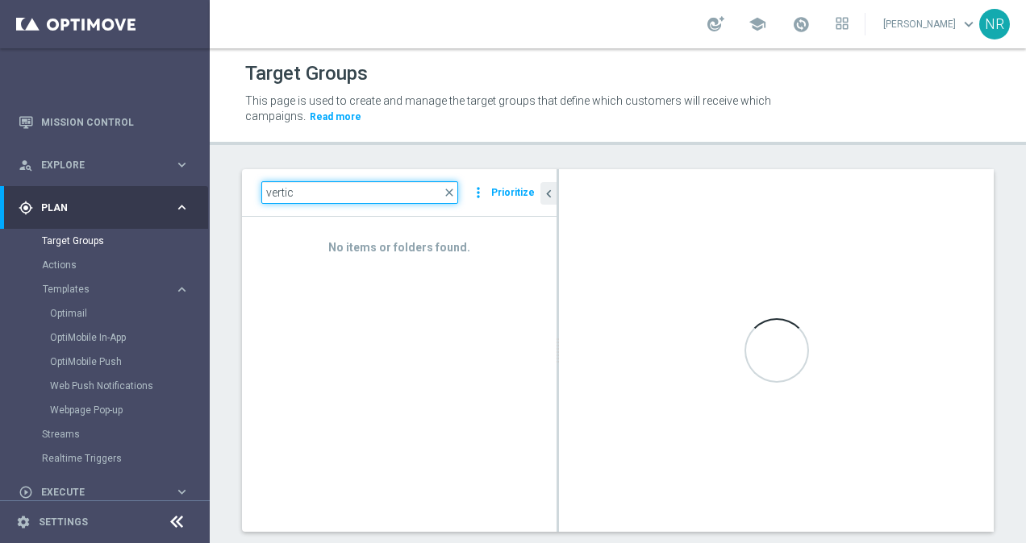
drag, startPoint x: 338, startPoint y: 200, endPoint x: 276, endPoint y: 190, distance: 62.8
click at [276, 190] on input "vertic" at bounding box center [359, 192] width 197 height 23
type input "v"
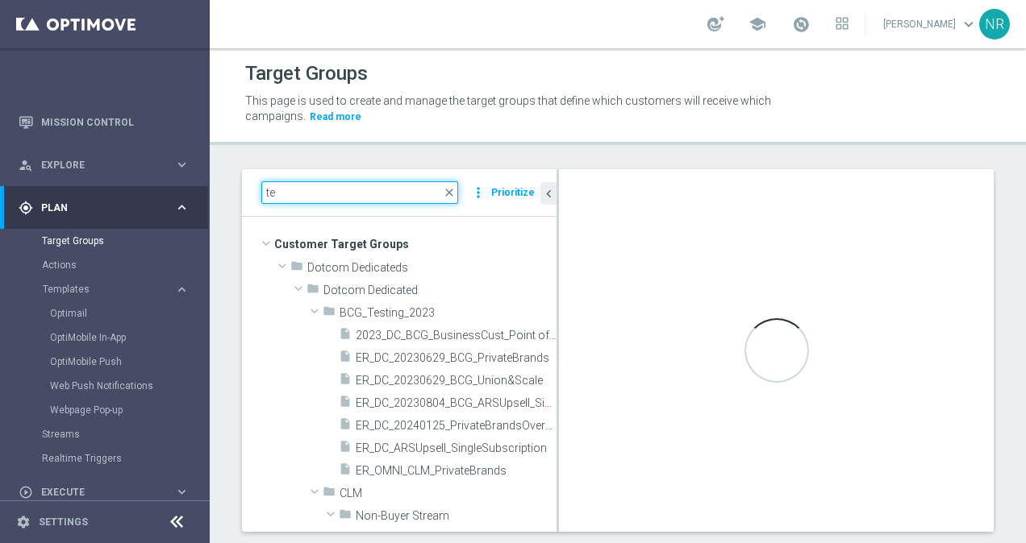
type input "t"
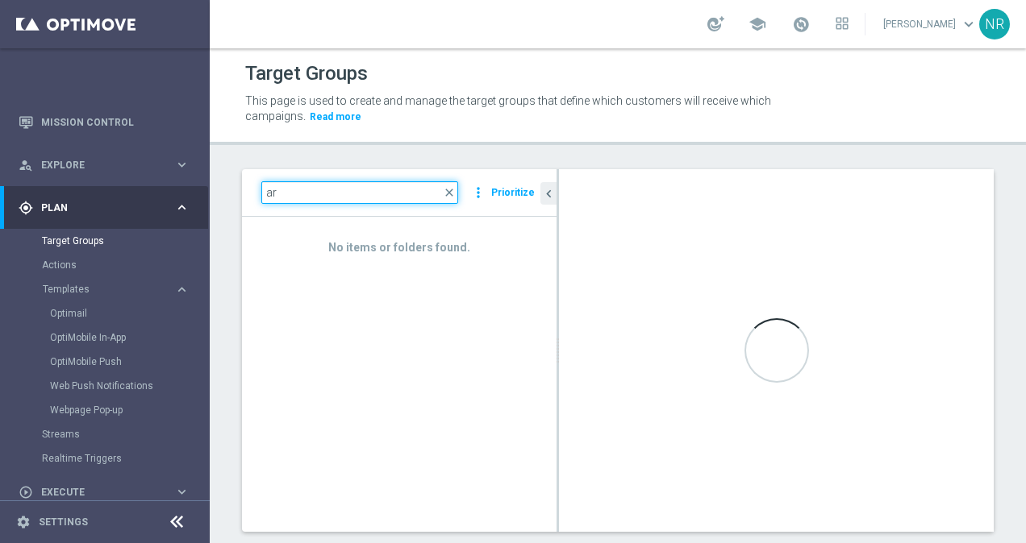
type input "a"
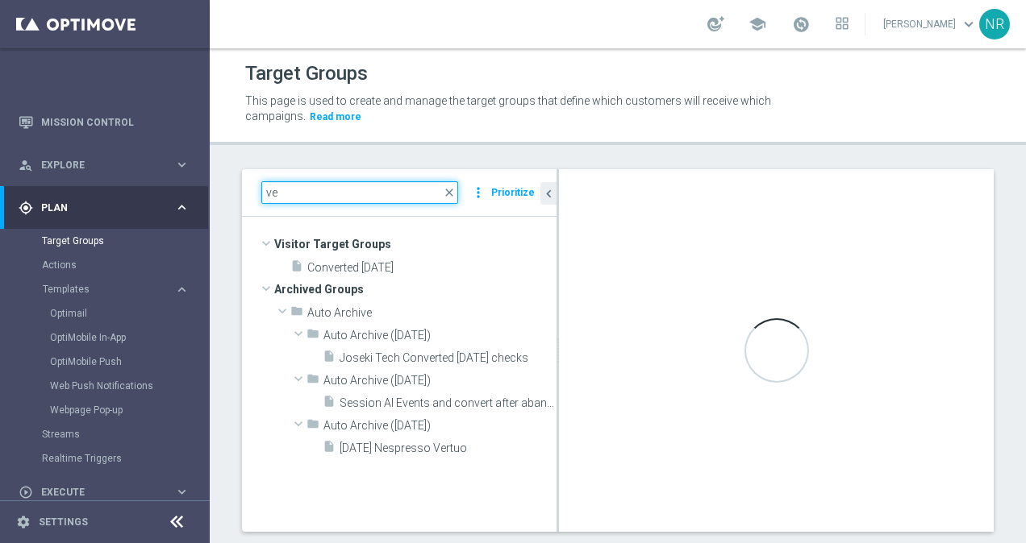
type input "v"
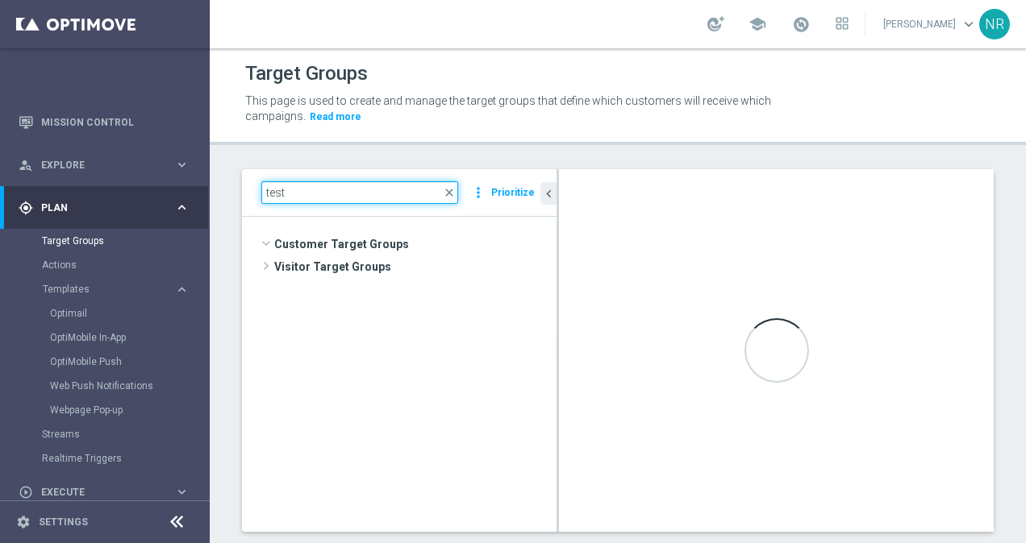
click at [339, 195] on input "test" at bounding box center [359, 192] width 197 height 23
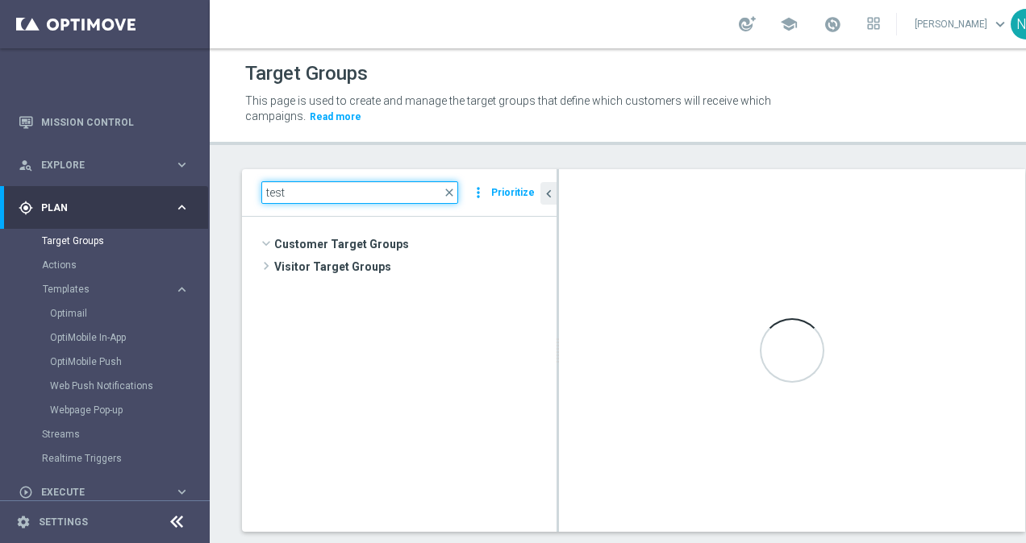
scroll to position [14643, 0]
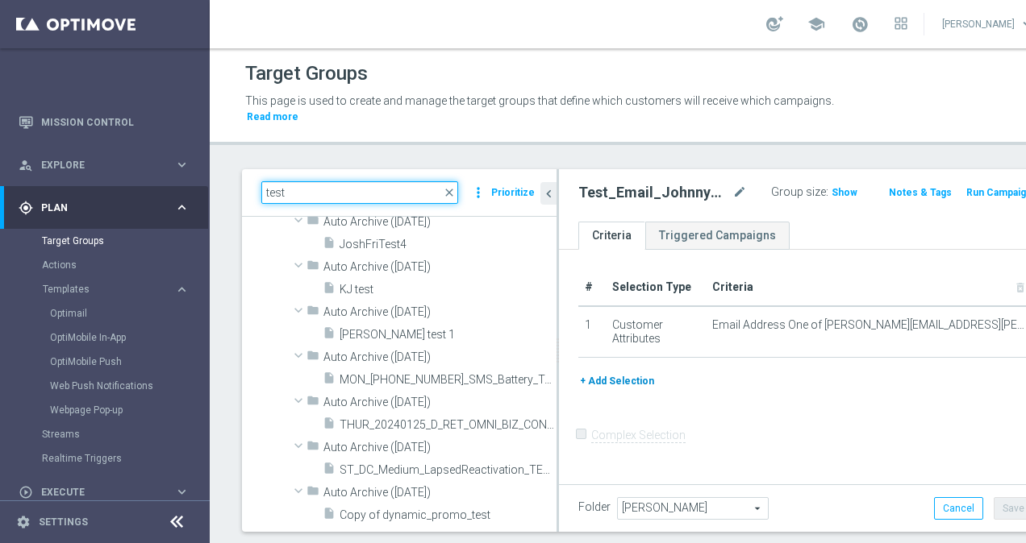
type input "test"
click at [632, 387] on button "+ Add Selection" at bounding box center [616, 382] width 77 height 18
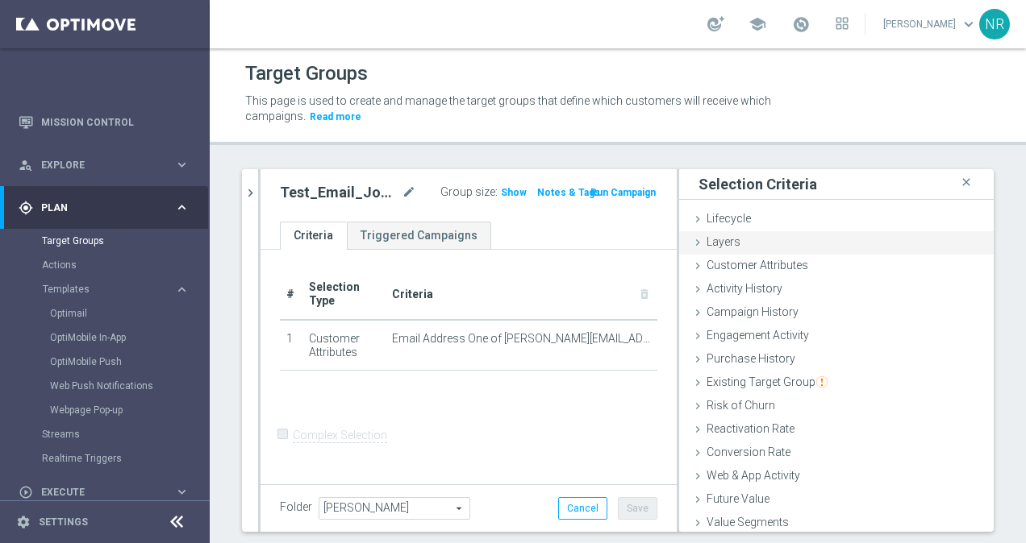
click at [764, 252] on div "Layers done" at bounding box center [836, 243] width 314 height 24
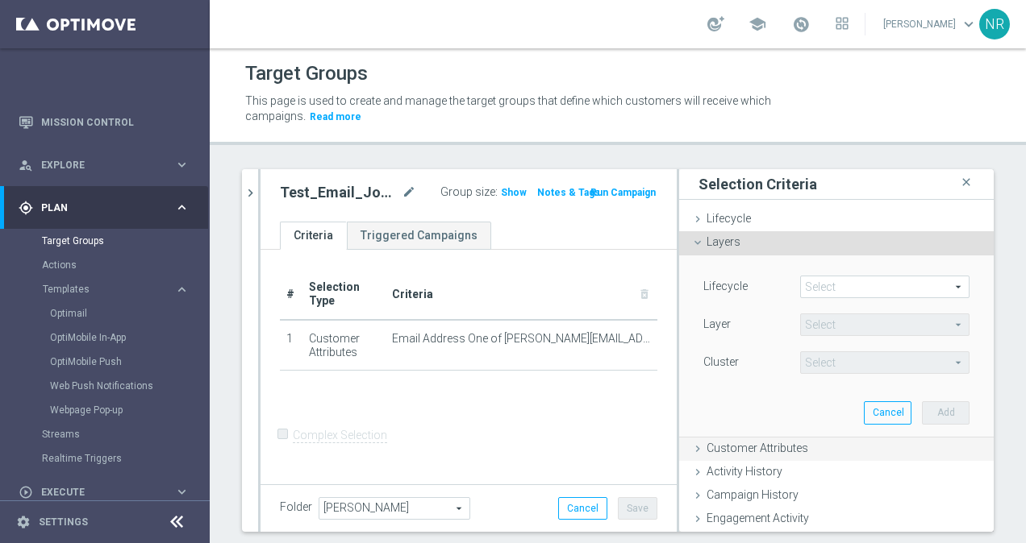
click at [745, 438] on div "Customer Attributes done" at bounding box center [836, 450] width 314 height 24
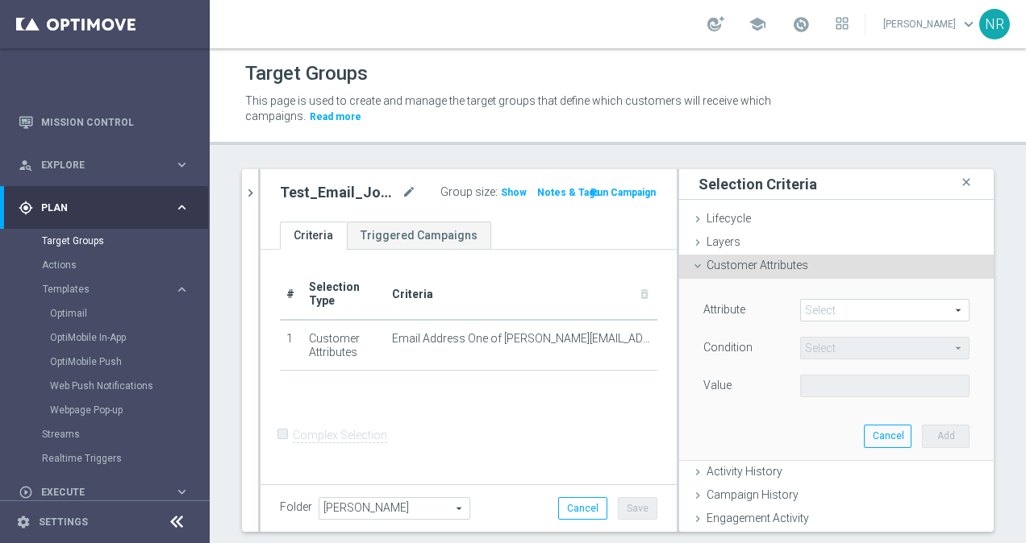
click at [824, 306] on span at bounding box center [885, 310] width 168 height 21
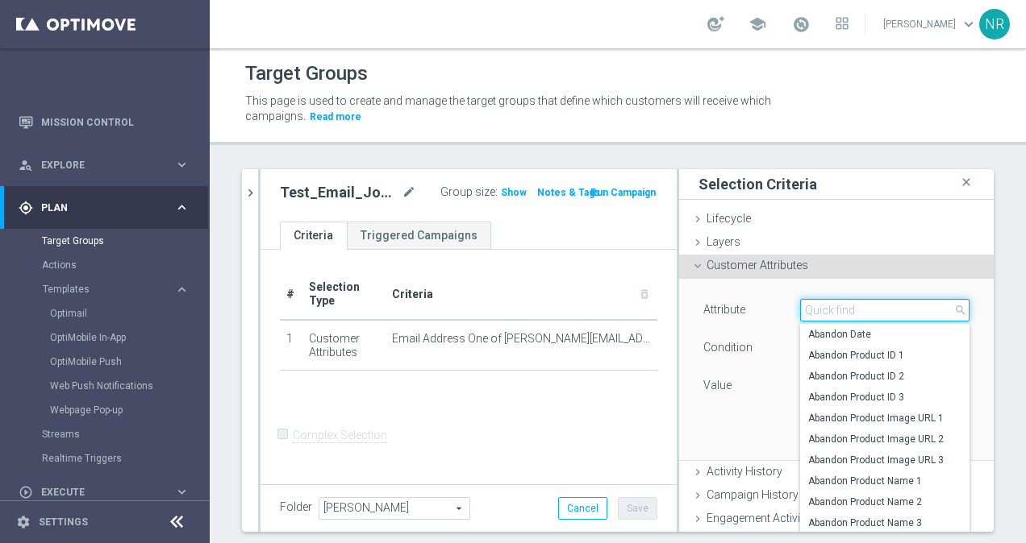
click at [823, 306] on input "search" at bounding box center [884, 310] width 169 height 23
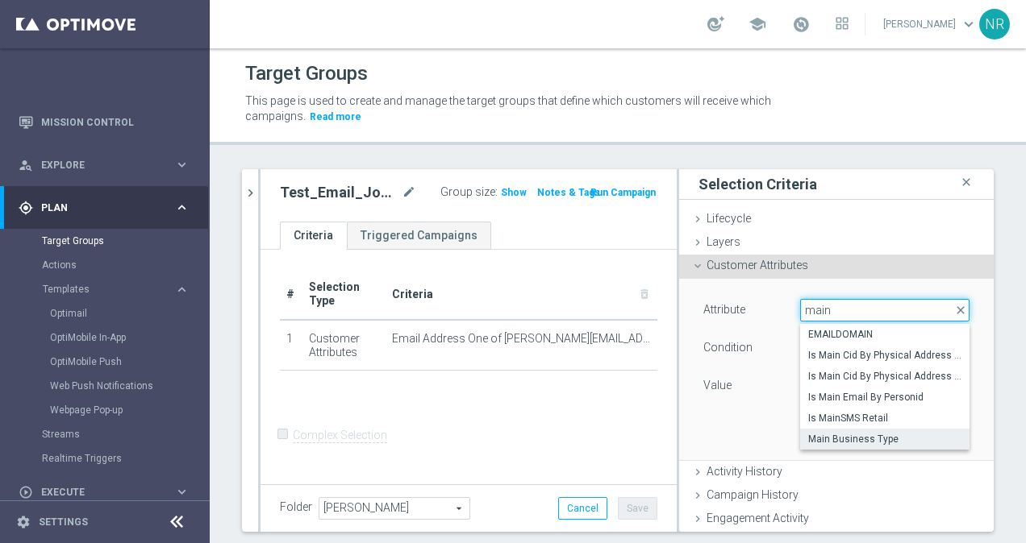
type input "main"
click at [852, 439] on span "Main Business Type" at bounding box center [884, 439] width 153 height 13
type input "Main Business Type"
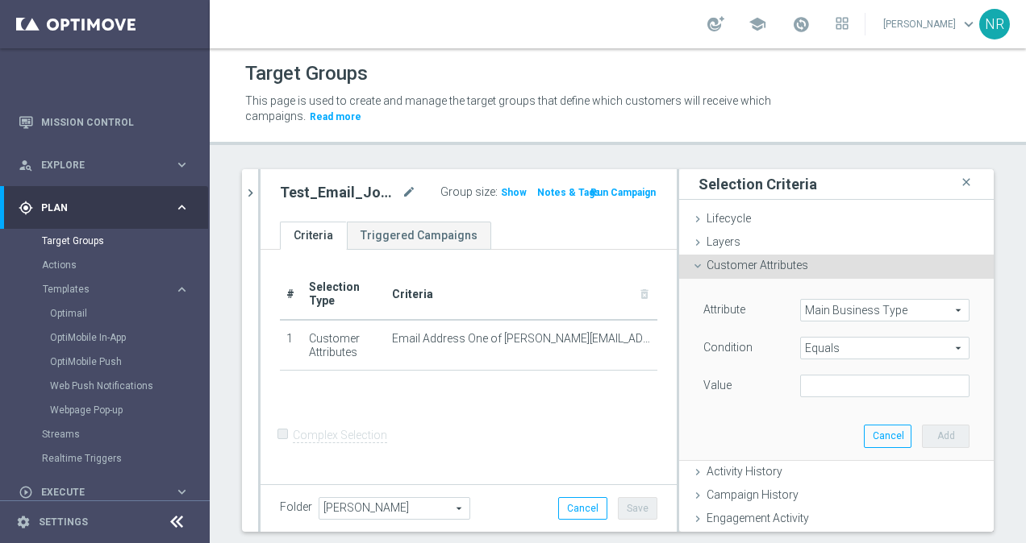
click at [850, 348] on span "Equals" at bounding box center [885, 348] width 168 height 21
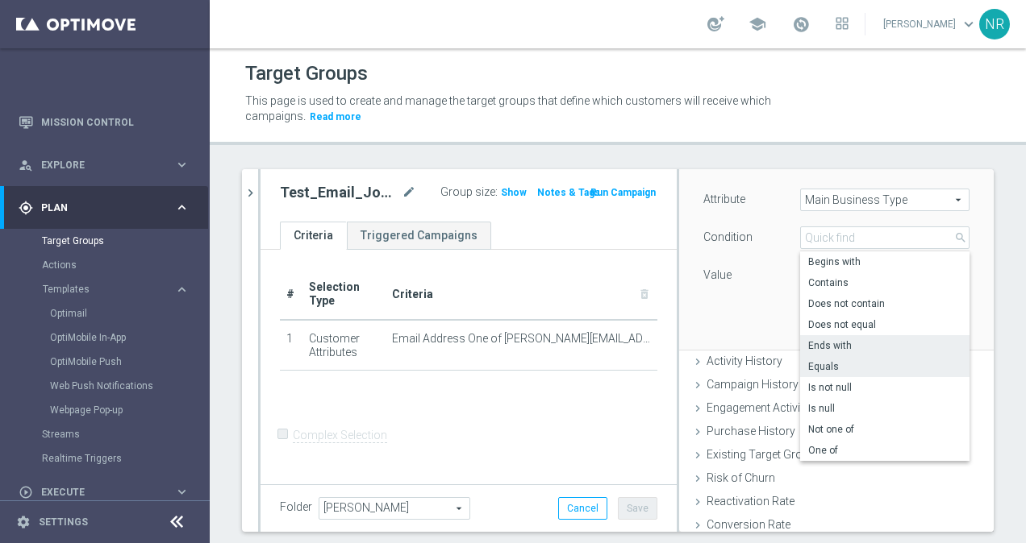
scroll to position [133, 0]
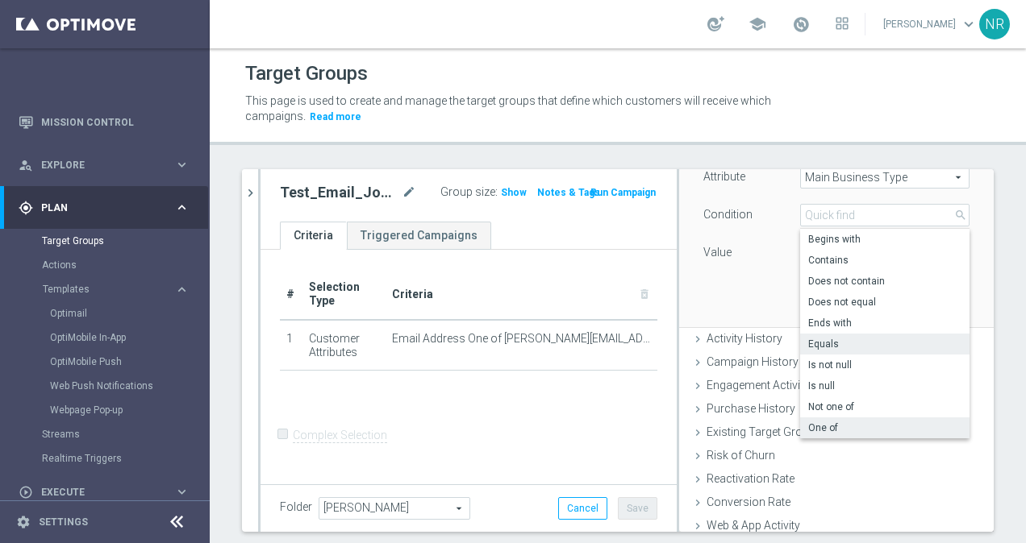
click at [856, 427] on span "One of" at bounding box center [884, 428] width 153 height 13
type input "One of"
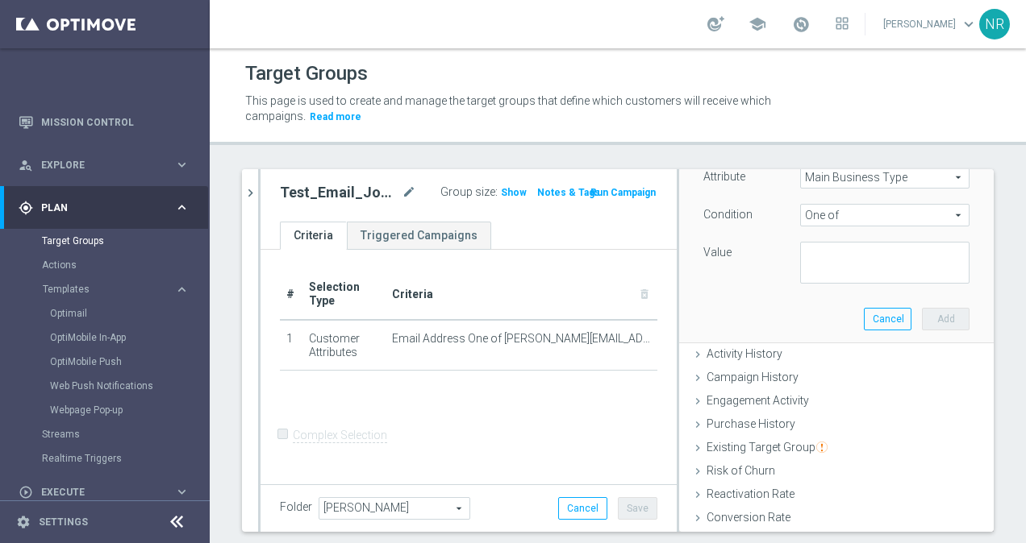
click at [774, 295] on div "Attribute Main Business Type Main Business Type arrow_drop_down search Conditio…" at bounding box center [836, 244] width 290 height 197
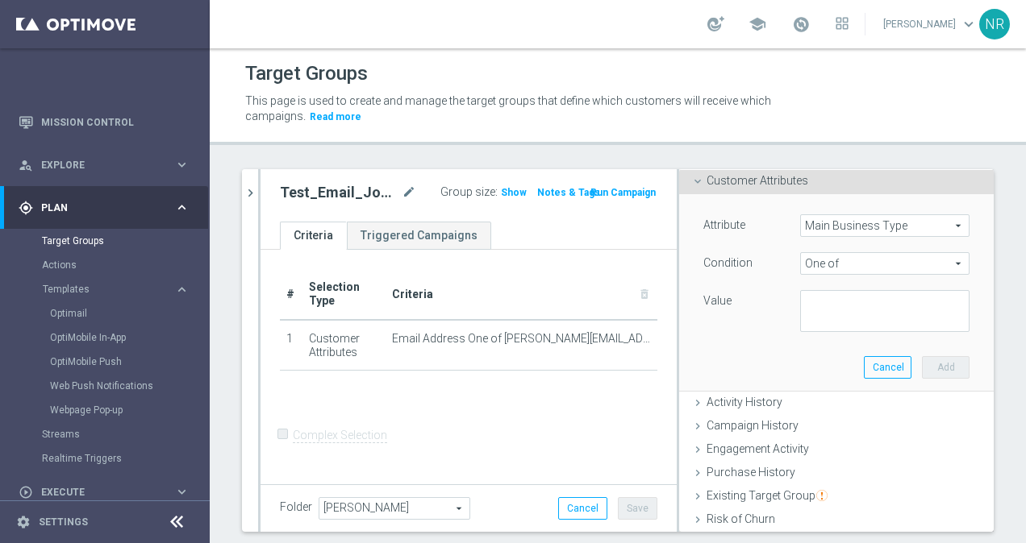
scroll to position [89, 0]
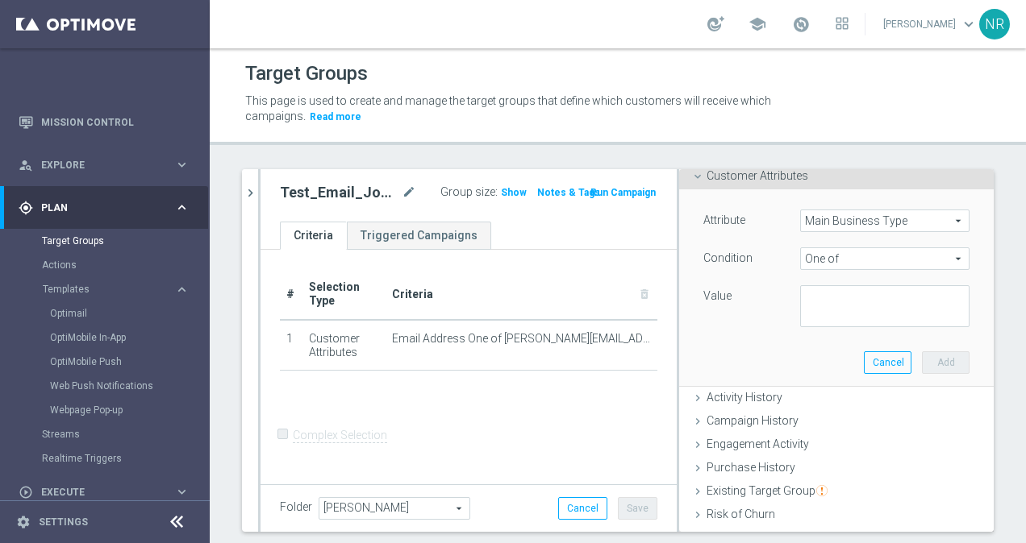
click at [847, 263] on span "One of" at bounding box center [885, 258] width 168 height 21
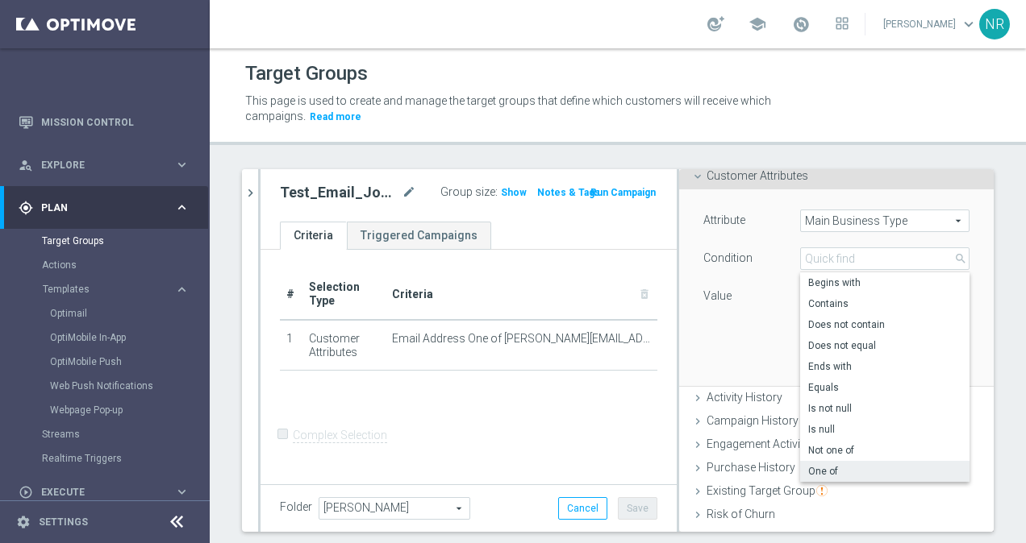
click at [701, 319] on div "Value" at bounding box center [836, 306] width 290 height 42
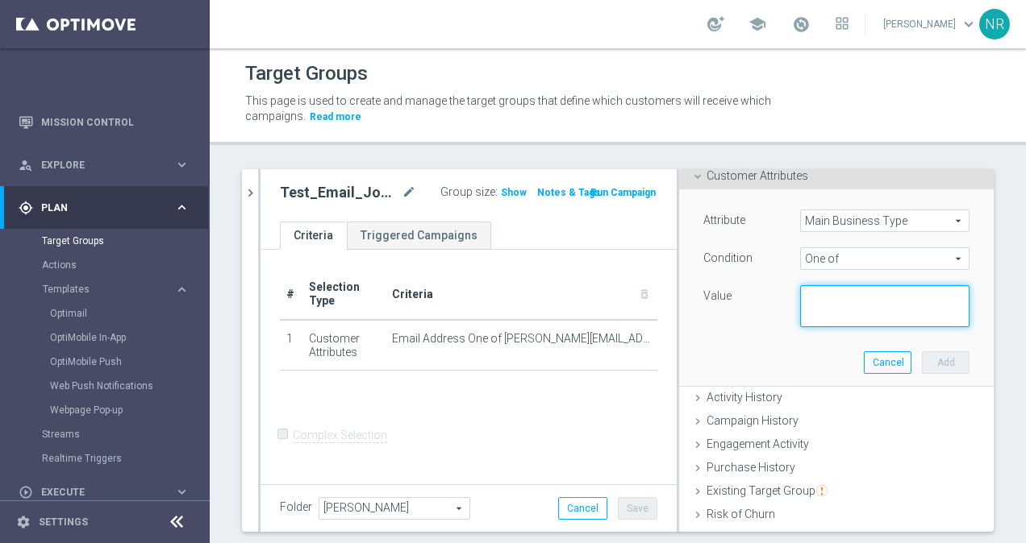
click at [852, 308] on textarea at bounding box center [884, 306] width 169 height 42
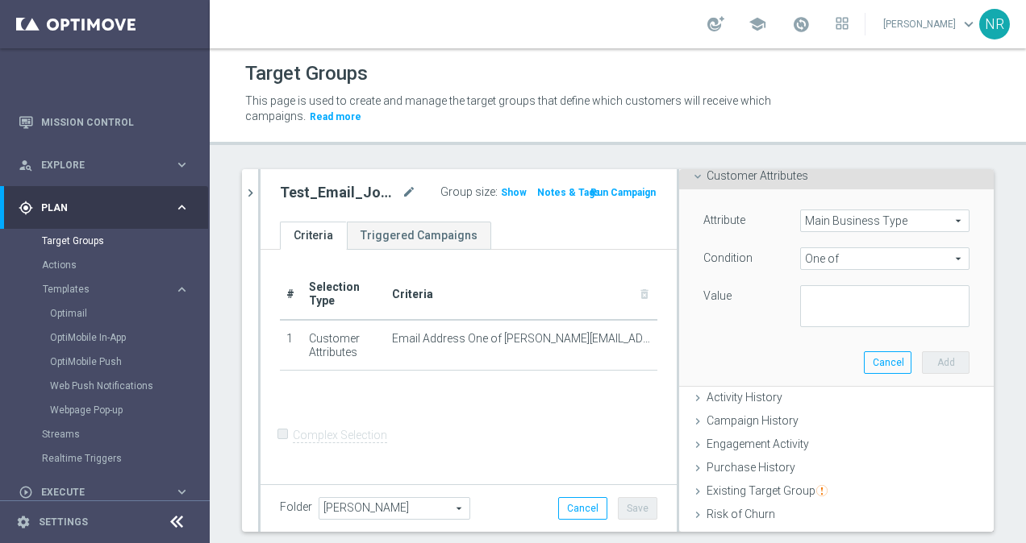
click at [718, 298] on div "Value" at bounding box center [739, 298] width 97 height 26
drag, startPoint x: 722, startPoint y: 298, endPoint x: 692, endPoint y: 218, distance: 86.0
click at [703, 218] on div "Attribute Main Business Type Main Business Type arrow_drop_down search Conditio…" at bounding box center [836, 269] width 266 height 118
drag, startPoint x: 692, startPoint y: 218, endPoint x: 764, endPoint y: 320, distance: 125.5
click at [764, 320] on div "Value" at bounding box center [836, 306] width 290 height 42
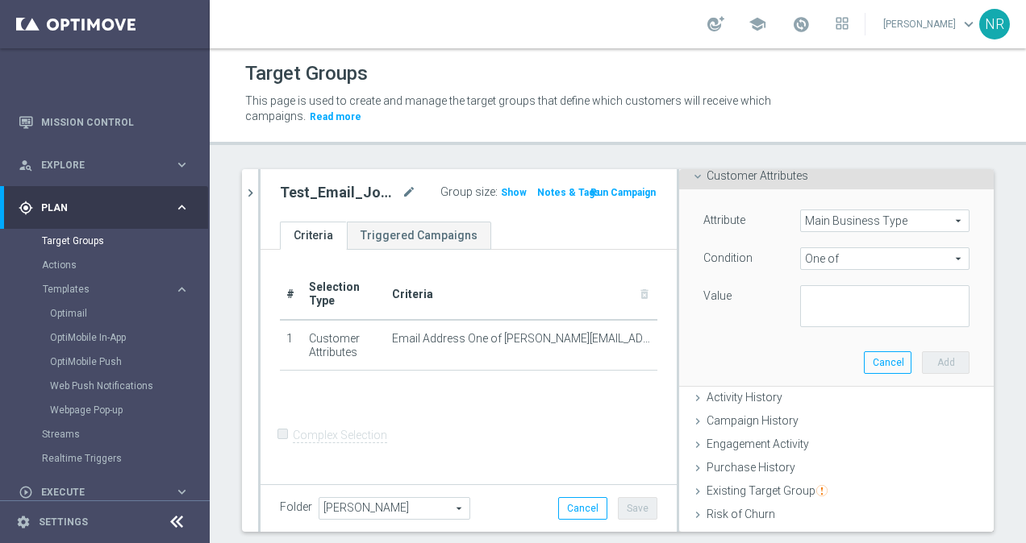
click at [733, 258] on lable "Condition" at bounding box center [727, 258] width 49 height 13
